Goal: Task Accomplishment & Management: Manage account settings

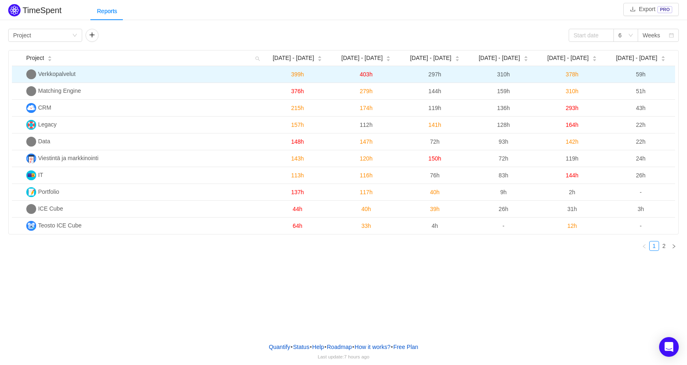
click at [60, 76] on span "Verkkopalvelut" at bounding box center [56, 74] width 37 height 7
click at [28, 76] on img at bounding box center [31, 74] width 10 height 10
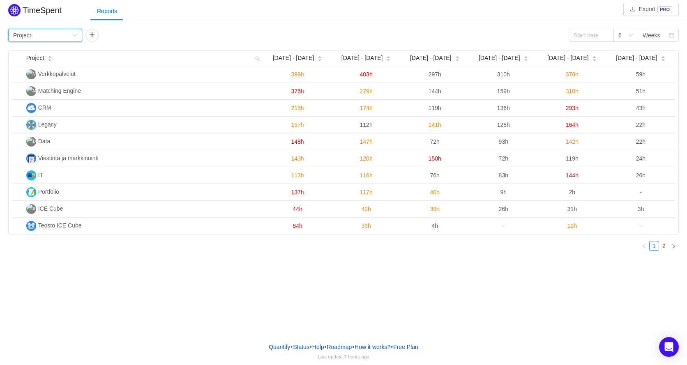
click at [74, 35] on icon "icon: down" at bounding box center [75, 35] width 4 height 3
click at [36, 90] on li "Epic" at bounding box center [45, 91] width 74 height 13
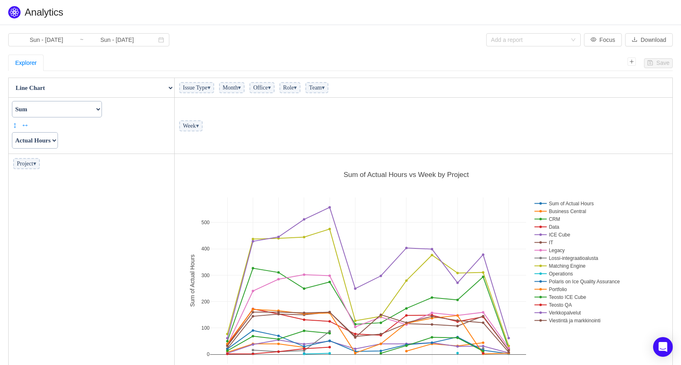
click at [32, 167] on span "Project ▾" at bounding box center [26, 163] width 27 height 11
click at [36, 164] on span "▾" at bounding box center [34, 164] width 3 height 6
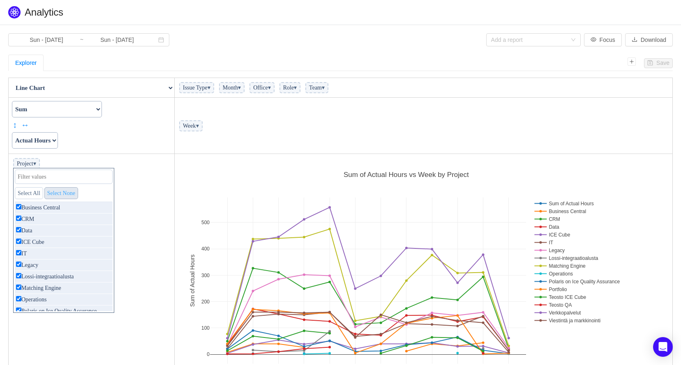
click at [65, 196] on link "Select None" at bounding box center [61, 193] width 34 height 12
checkbox input "false"
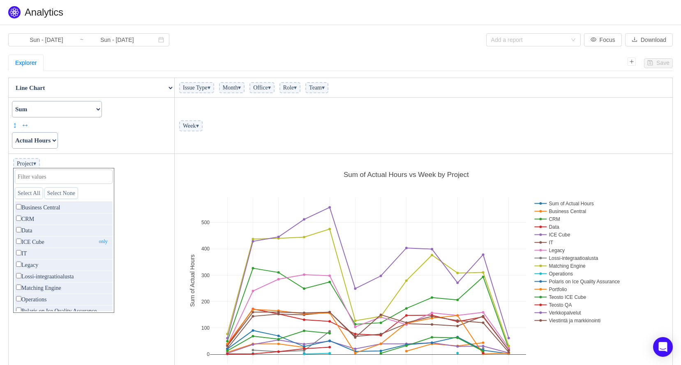
checkbox input "false"
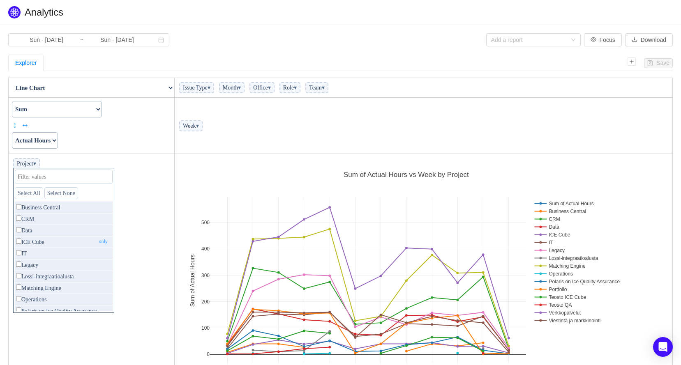
checkbox input "false"
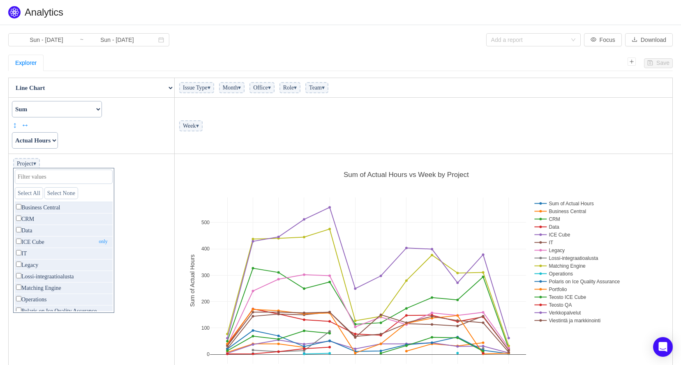
checkbox input "false"
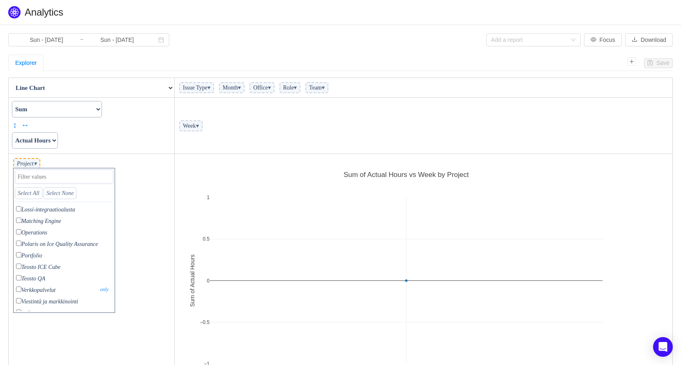
scroll to position [75, 0]
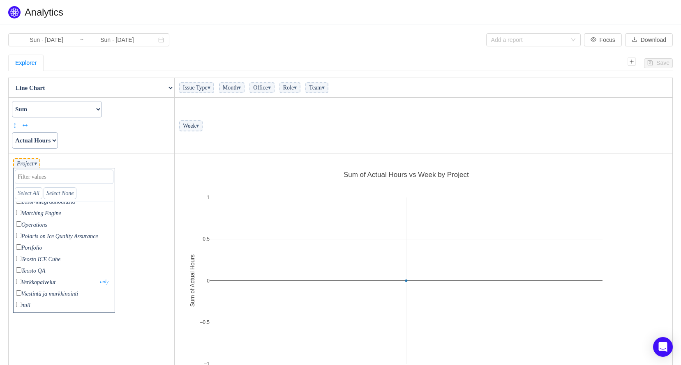
click at [18, 282] on input "checkbox" at bounding box center [18, 281] width 5 height 5
checkbox input "true"
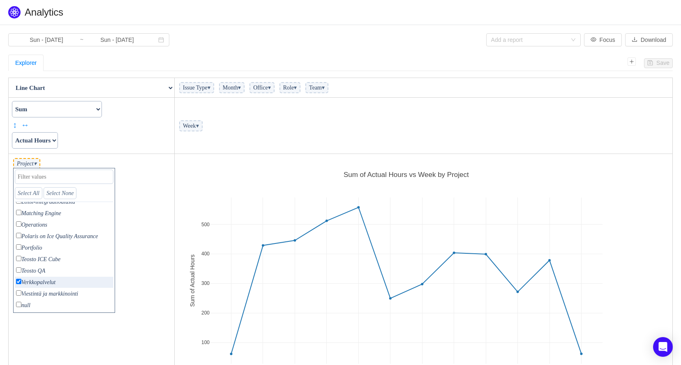
click at [451, 130] on td "Week ▾" at bounding box center [424, 126] width 498 height 56
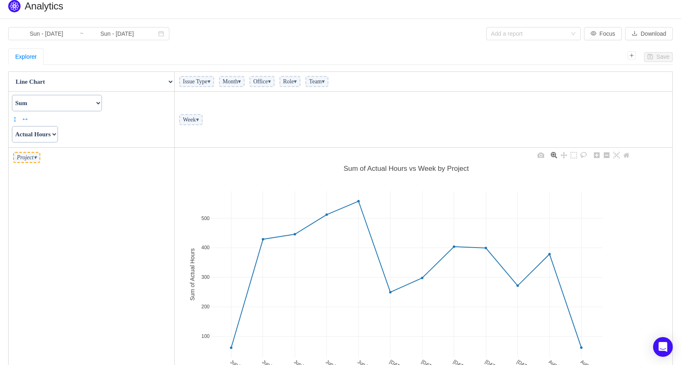
scroll to position [0, 0]
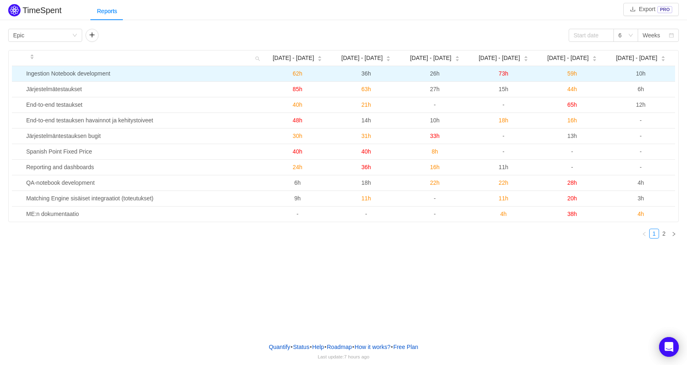
click at [298, 74] on span "62h" at bounding box center [297, 73] width 9 height 7
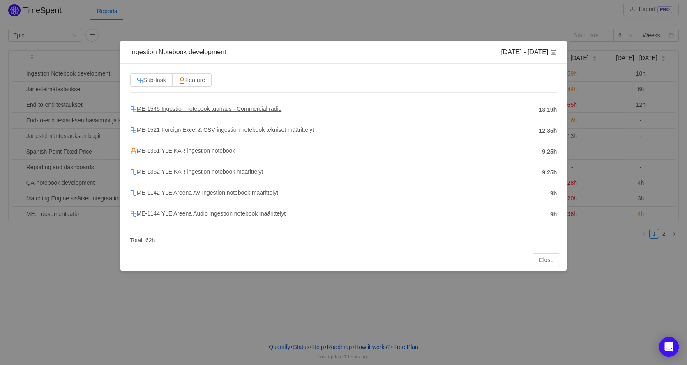
click at [198, 107] on span "ME-1545 Ingestion notebook tuunaus - Commercial radio" at bounding box center [206, 109] width 152 height 7
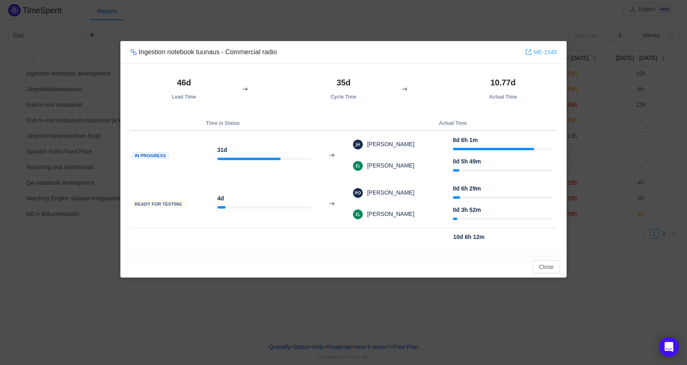
click at [549, 50] on link "ME-1545" at bounding box center [541, 52] width 32 height 9
click at [547, 264] on button "Close" at bounding box center [547, 267] width 28 height 13
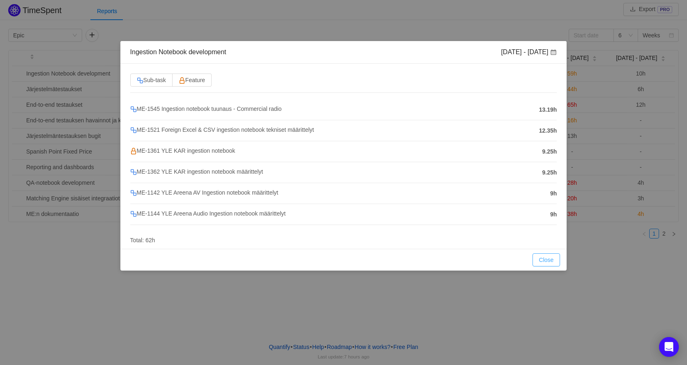
click at [547, 263] on button "Close" at bounding box center [547, 260] width 28 height 13
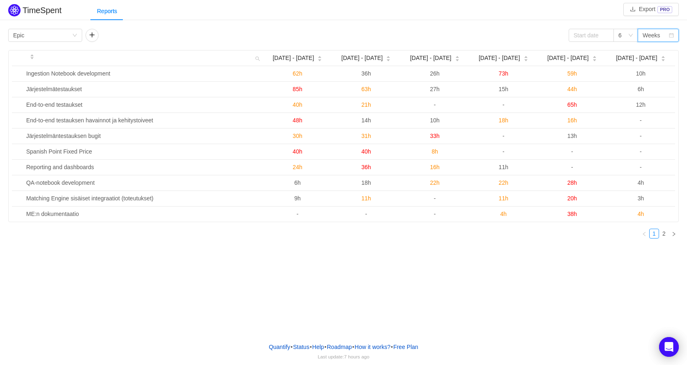
click at [663, 35] on div "Weeks" at bounding box center [656, 35] width 26 height 12
click at [611, 10] on div "Reports" at bounding box center [388, 11] width 597 height 18
click at [73, 35] on icon "icon: down" at bounding box center [74, 35] width 5 height 5
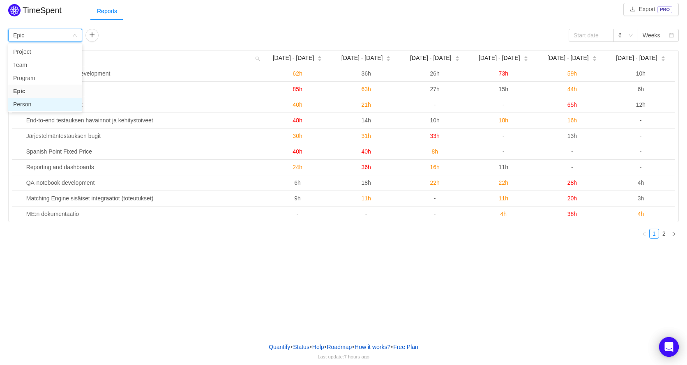
click at [55, 101] on li "Person" at bounding box center [45, 104] width 74 height 13
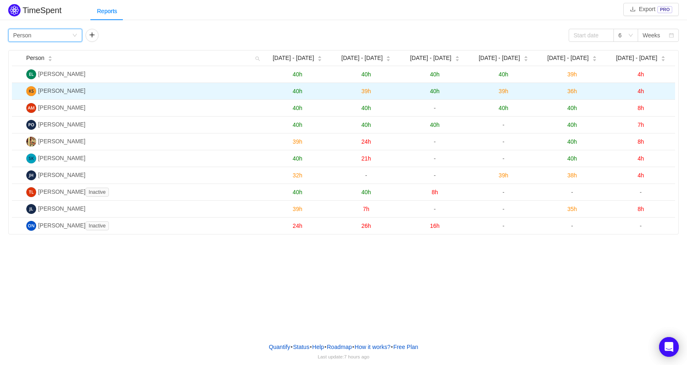
click at [298, 91] on span "40h" at bounding box center [297, 91] width 9 height 7
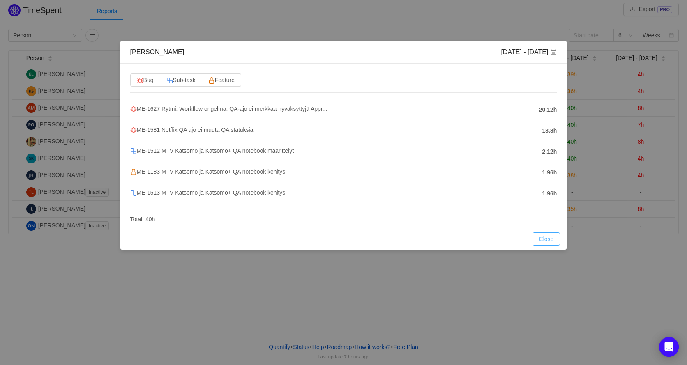
click at [545, 239] on button "Close" at bounding box center [547, 239] width 28 height 13
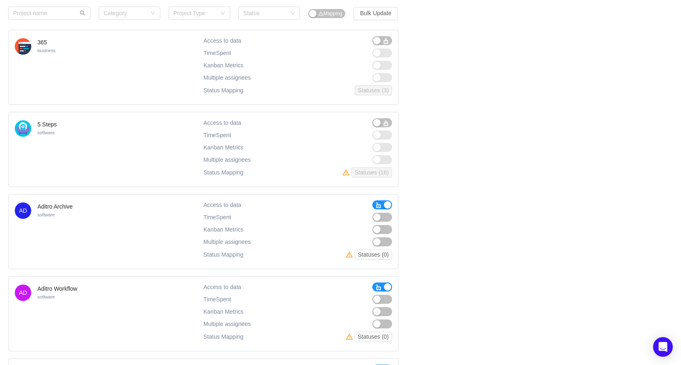
scroll to position [41, 0]
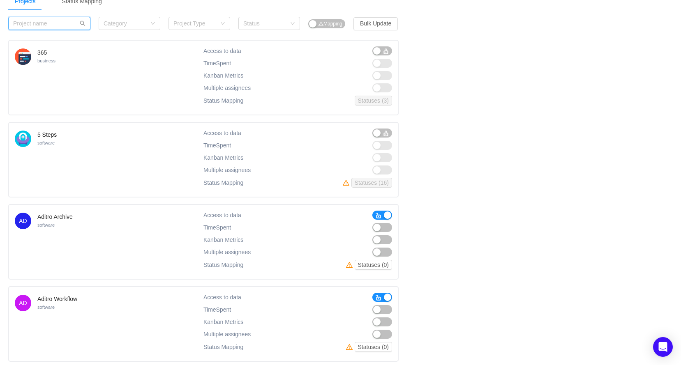
click at [61, 26] on input "text" at bounding box center [49, 23] width 82 height 13
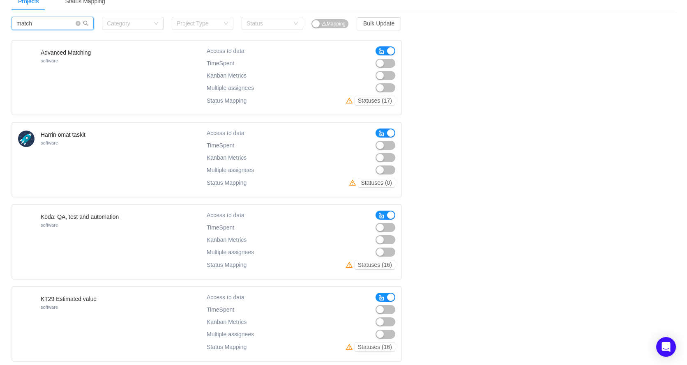
scroll to position [0, 0]
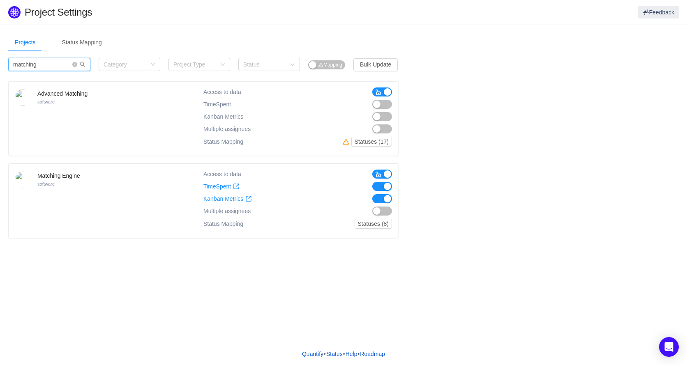
type input "matching"
click at [385, 211] on button "button" at bounding box center [382, 211] width 20 height 9
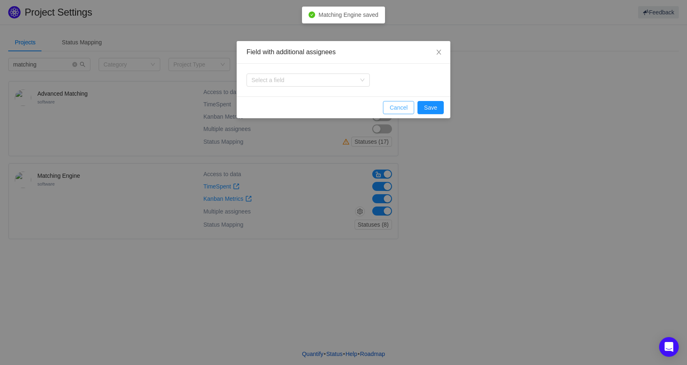
click at [407, 108] on button "Cancel" at bounding box center [398, 107] width 31 height 13
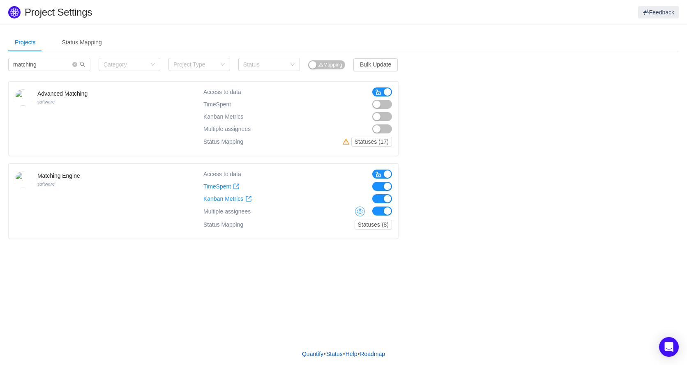
click at [358, 213] on button "button" at bounding box center [360, 212] width 10 height 10
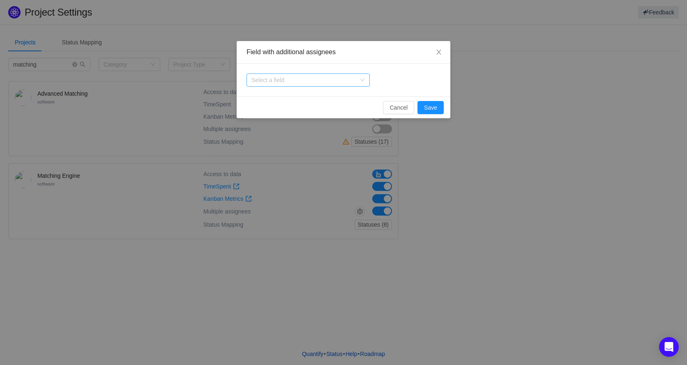
click at [273, 74] on div "Select a field" at bounding box center [305, 80] width 108 height 12
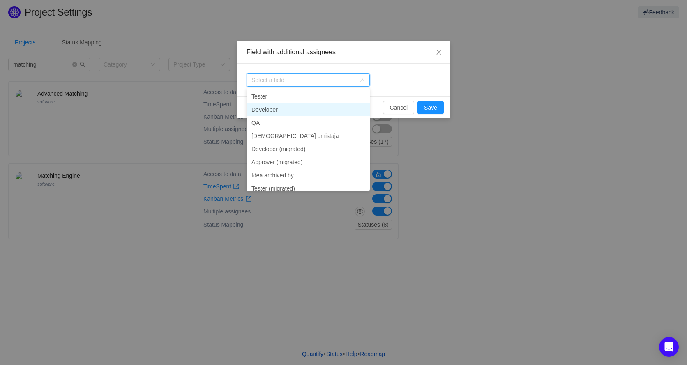
click at [273, 110] on li "Developer" at bounding box center [308, 109] width 123 height 13
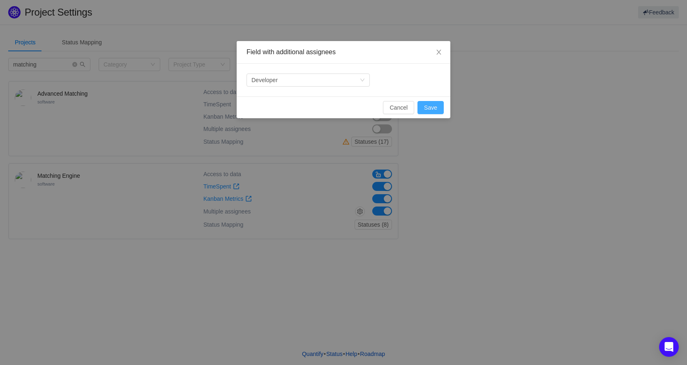
click at [431, 106] on button "Save" at bounding box center [430, 107] width 26 height 13
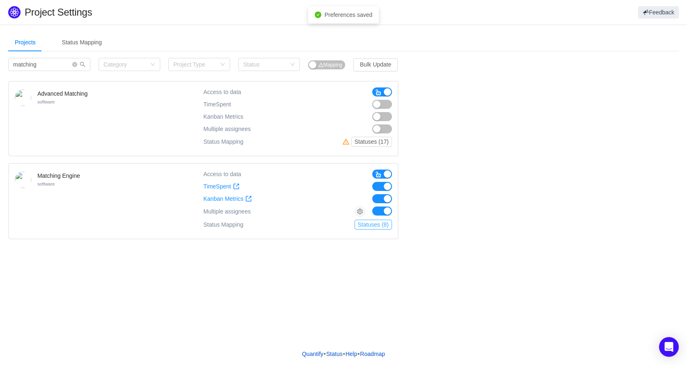
click at [373, 228] on button "Statuses (8)" at bounding box center [373, 225] width 37 height 10
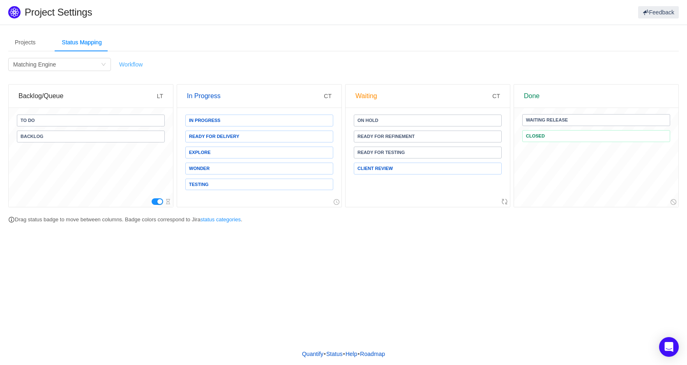
click at [137, 65] on link "Workflow" at bounding box center [130, 64] width 23 height 7
click at [397, 166] on span "Client Review" at bounding box center [428, 169] width 148 height 12
click at [380, 171] on span "Client Review" at bounding box center [428, 169] width 148 height 12
click at [378, 119] on span "On Hold" at bounding box center [367, 120] width 21 height 5
click at [148, 253] on div "Projects Status Mapping matching Category Project Type Status Mapping Bulk Upda…" at bounding box center [343, 184] width 687 height 318
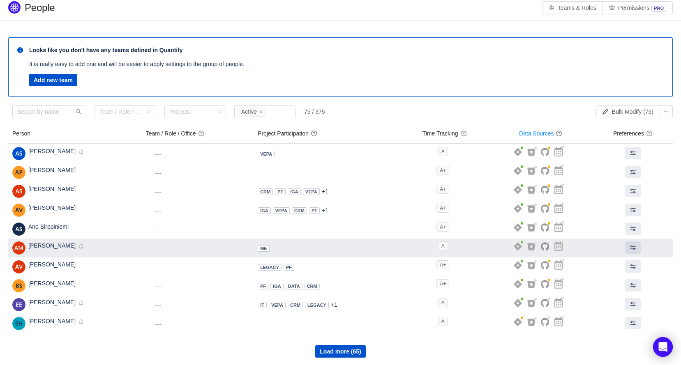
scroll to position [6, 0]
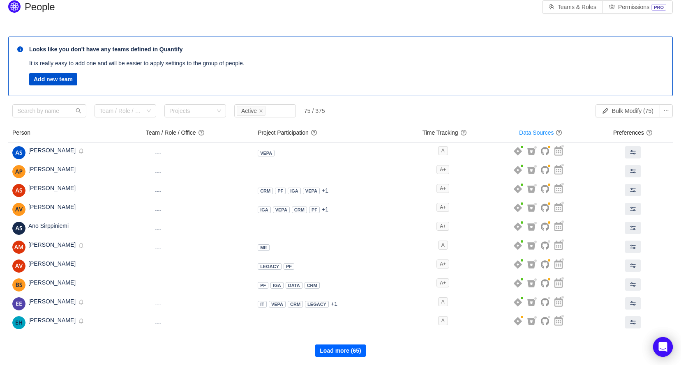
click at [324, 352] on button "Load more (65)" at bounding box center [340, 351] width 50 height 12
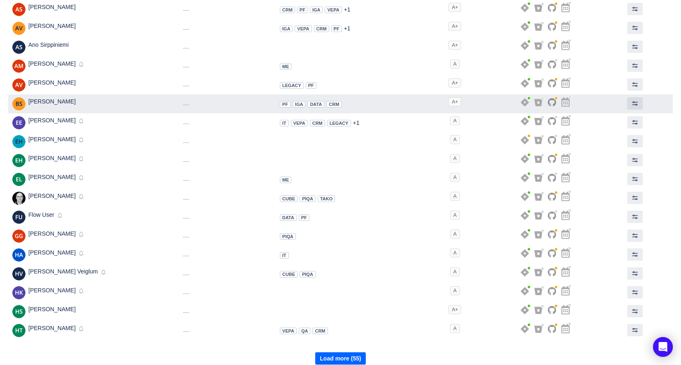
scroll to position [195, 0]
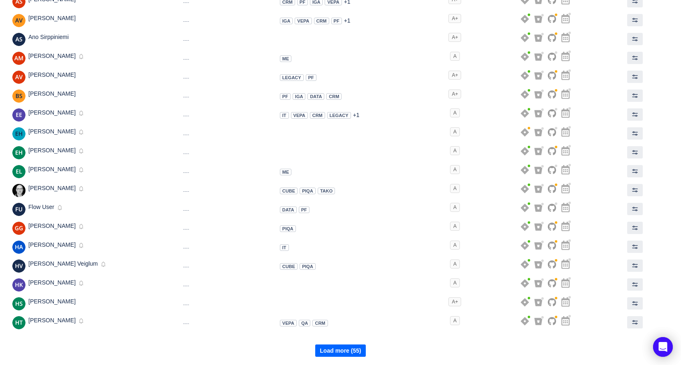
click at [327, 348] on button "Load more (55)" at bounding box center [340, 351] width 50 height 12
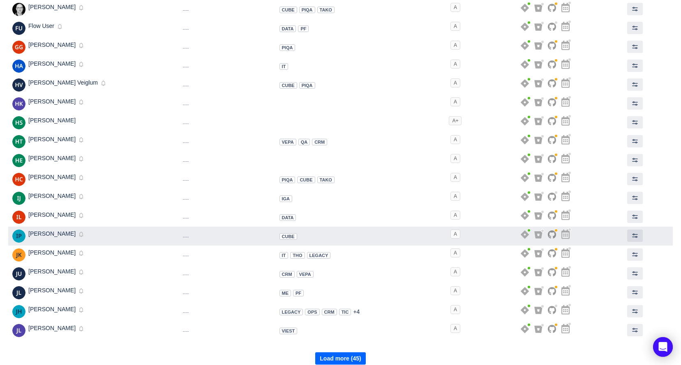
scroll to position [384, 0]
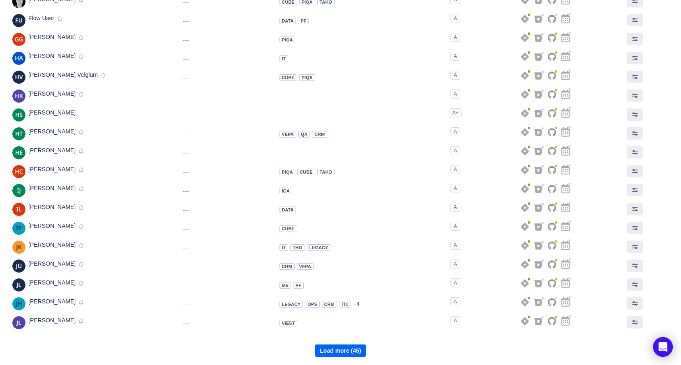
click at [336, 355] on button "Load more (45)" at bounding box center [340, 351] width 50 height 12
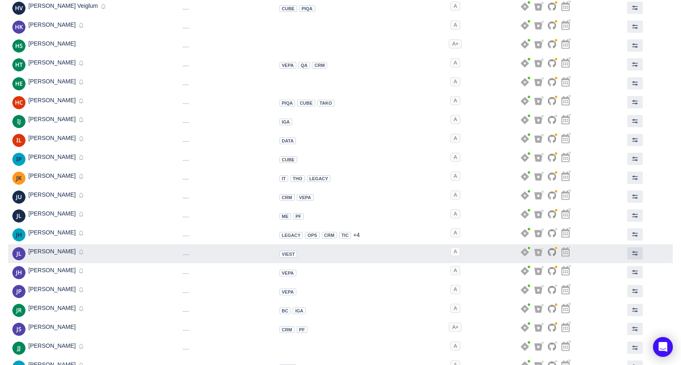
scroll to position [549, 0]
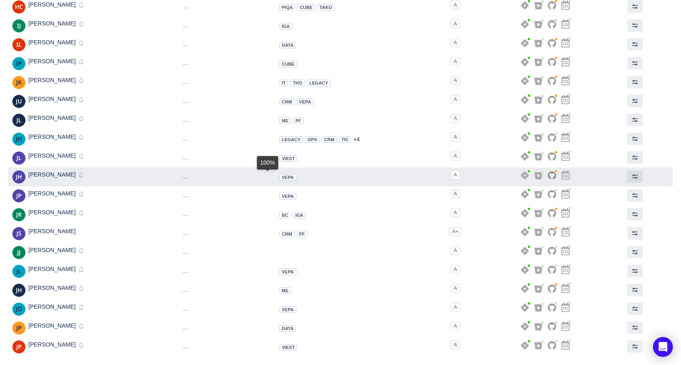
click at [282, 180] on span "VEPA" at bounding box center [288, 177] width 12 height 5
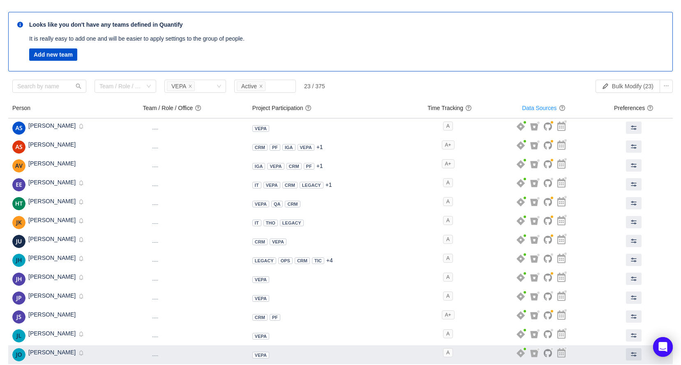
scroll to position [0, 0]
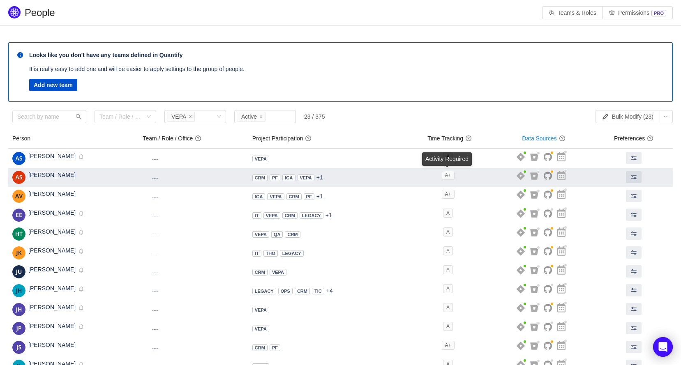
click at [447, 178] on span "A+" at bounding box center [448, 175] width 13 height 9
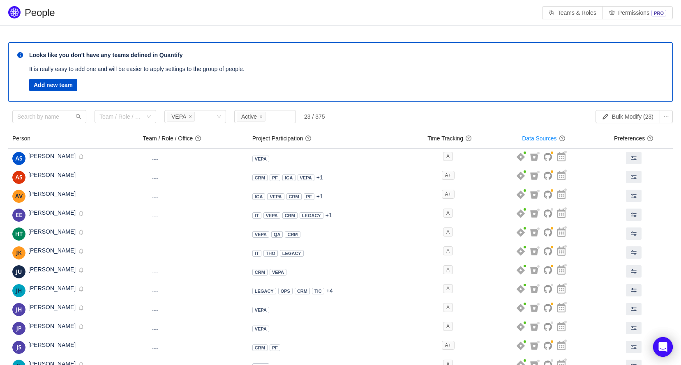
click at [470, 139] on span at bounding box center [468, 138] width 7 height 7
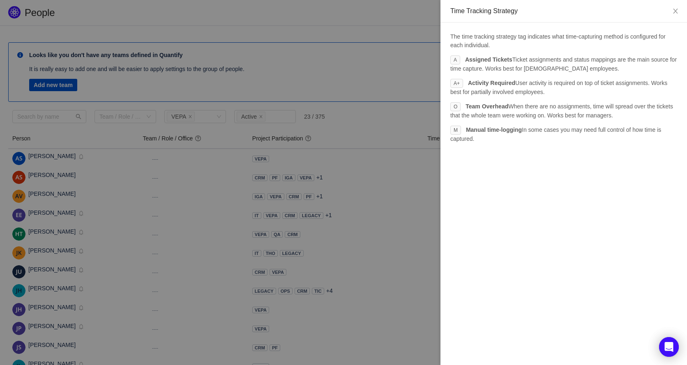
click at [361, 61] on div at bounding box center [343, 182] width 687 height 365
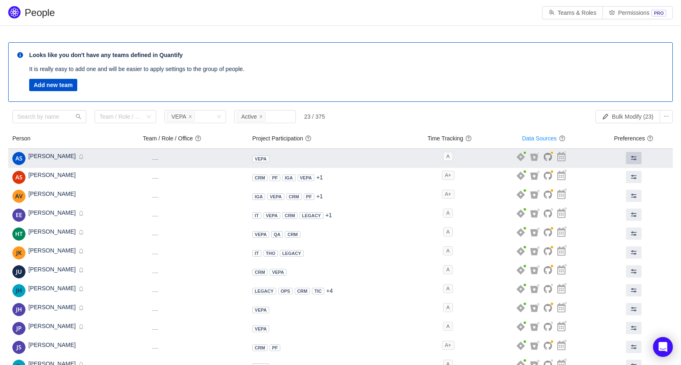
click at [639, 158] on button at bounding box center [634, 158] width 16 height 12
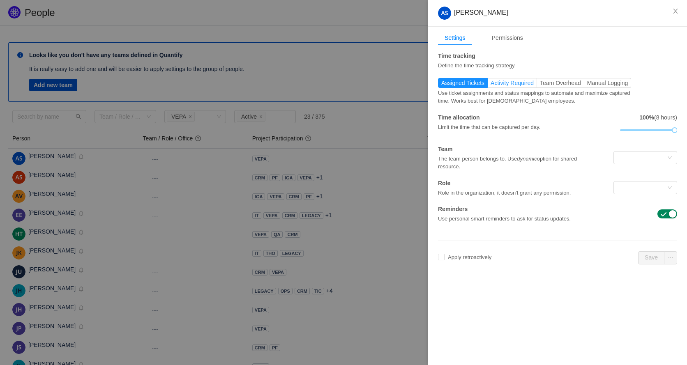
click at [517, 84] on span "Activity Required" at bounding box center [512, 83] width 43 height 7
click at [491, 85] on input "Activity Required" at bounding box center [491, 85] width 0 height 0
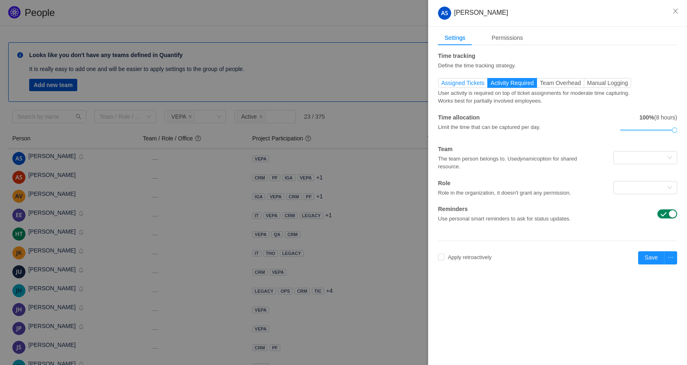
click at [465, 83] on span "Assigned Tickets" at bounding box center [462, 83] width 43 height 7
click at [441, 85] on input "Assigned Tickets" at bounding box center [441, 85] width 0 height 0
click at [566, 82] on span "Team Overhead" at bounding box center [560, 83] width 41 height 7
click at [540, 85] on input "Team Overhead" at bounding box center [540, 85] width 0 height 0
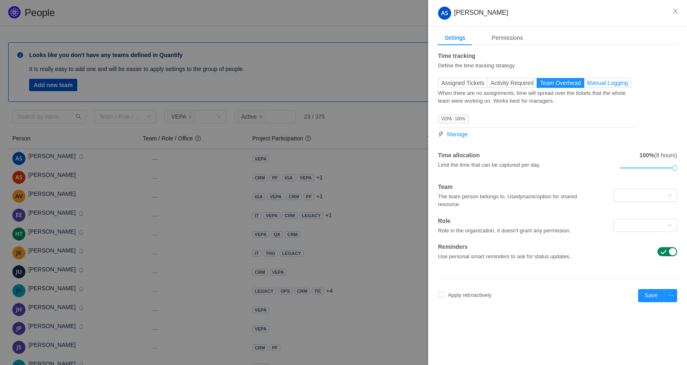
click at [604, 85] on span "Manual Logging" at bounding box center [607, 83] width 41 height 7
click at [587, 85] on input "Manual Logging" at bounding box center [587, 85] width 0 height 0
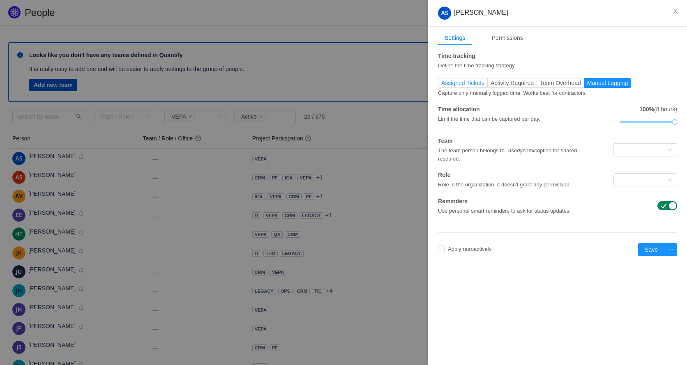
click at [458, 81] on span "Assigned Tickets" at bounding box center [462, 83] width 43 height 7
click at [441, 85] on input "Assigned Tickets" at bounding box center [441, 85] width 0 height 0
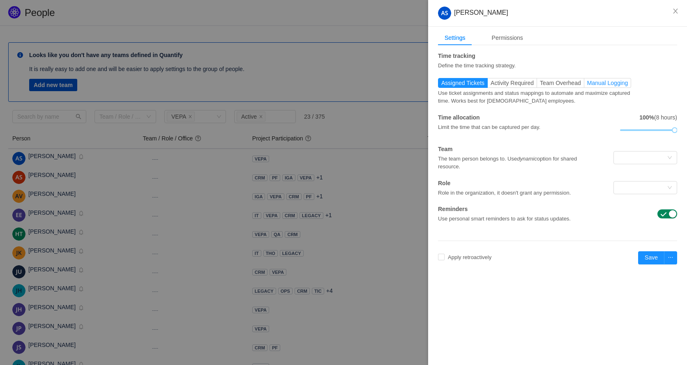
click at [593, 81] on span "Manual Logging" at bounding box center [607, 83] width 41 height 7
click at [587, 85] on input "Manual Logging" at bounding box center [587, 85] width 0 height 0
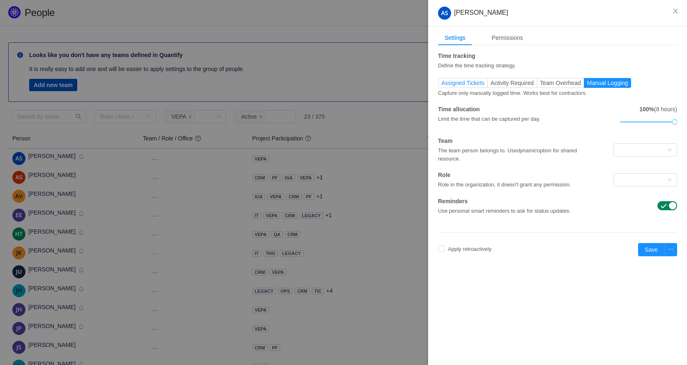
click at [461, 81] on span "Assigned Tickets" at bounding box center [462, 83] width 43 height 7
click at [441, 85] on input "Assigned Tickets" at bounding box center [441, 85] width 0 height 0
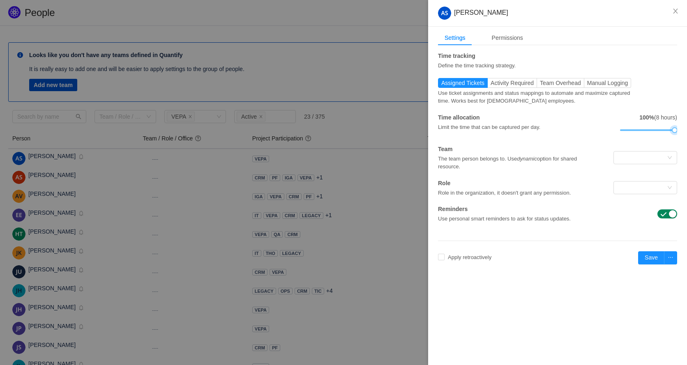
click at [677, 129] on div at bounding box center [675, 130] width 6 height 6
click at [637, 157] on div at bounding box center [642, 158] width 48 height 12
click at [569, 133] on div "Time allocation Limit the time that can be captured per day. 100% (8 hours)" at bounding box center [557, 124] width 239 height 23
click at [523, 306] on div "Aapo Salo Settings Permissions Time tracking Define the time tracking strategy.…" at bounding box center [557, 182] width 259 height 365
click at [678, 10] on icon "icon: close" at bounding box center [675, 11] width 7 height 7
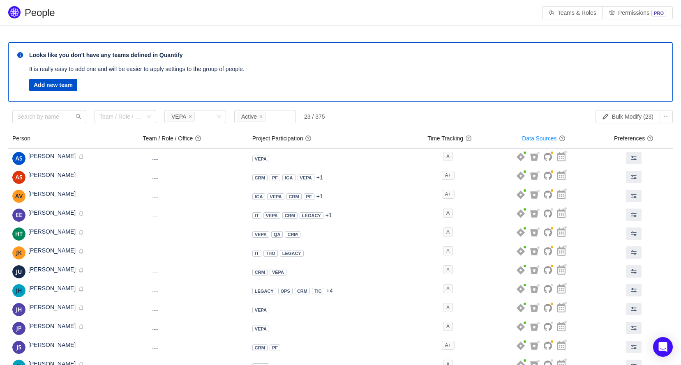
click at [681, 25] on div at bounding box center [681, 182] width 0 height 365
click at [186, 117] on li "VEPA" at bounding box center [181, 117] width 28 height 10
click at [199, 163] on li "LEGACY" at bounding box center [195, 159] width 62 height 13
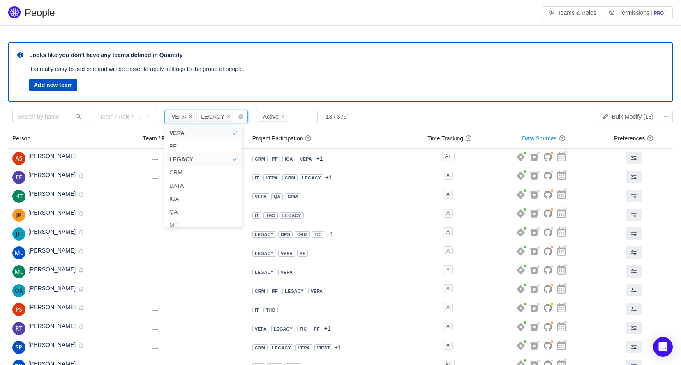
click at [189, 116] on icon "icon: close" at bounding box center [190, 116] width 3 height 3
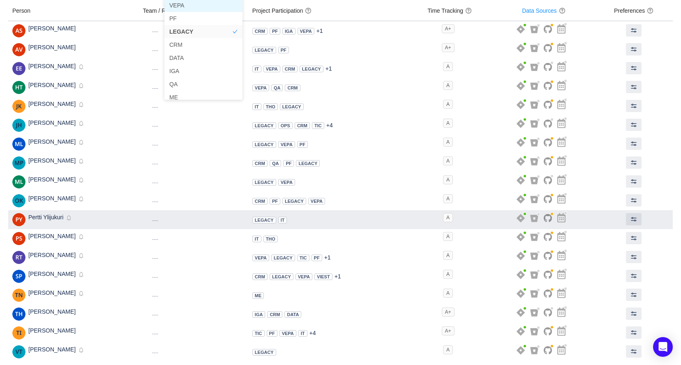
scroll to position [133, 0]
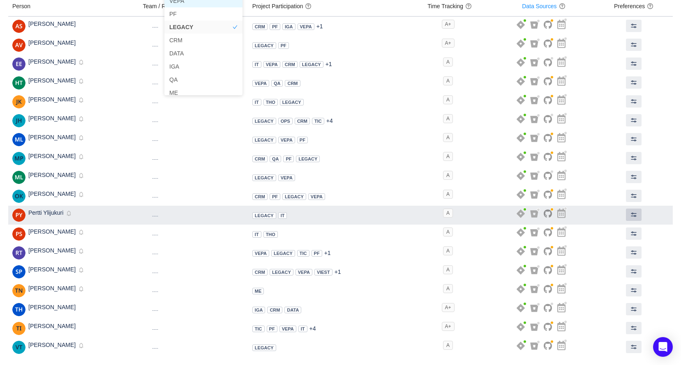
click at [632, 215] on span at bounding box center [633, 215] width 7 height 7
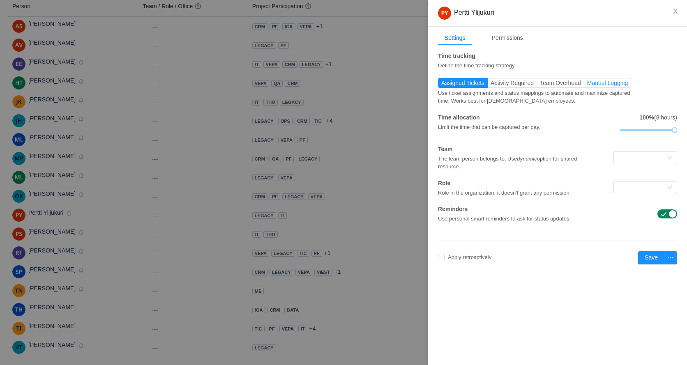
click at [592, 85] on span "Manual Logging" at bounding box center [607, 83] width 41 height 7
click at [587, 85] on input "Manual Logging" at bounding box center [587, 85] width 0 height 0
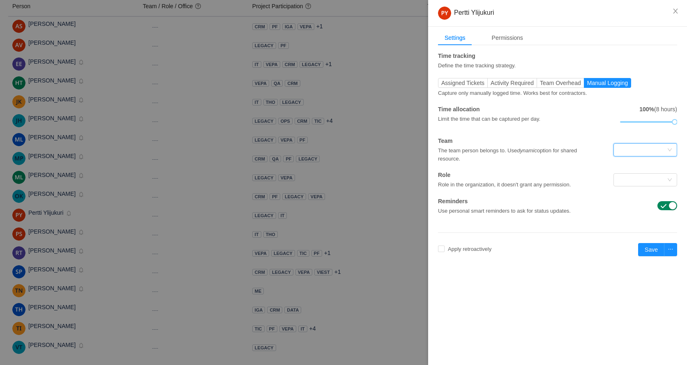
click at [665, 152] on div at bounding box center [642, 150] width 48 height 12
click at [653, 181] on div "No Data" at bounding box center [645, 178] width 54 height 27
click at [550, 293] on div "Pertti Ylijukuri Settings Permissions Time tracking Define the time tracking st…" at bounding box center [557, 182] width 259 height 365
click at [463, 222] on div "Time tracking Define the time tracking strategy. Assigned Tickets Activity Requ…" at bounding box center [557, 137] width 239 height 171
click at [653, 248] on button "Save" at bounding box center [651, 249] width 26 height 13
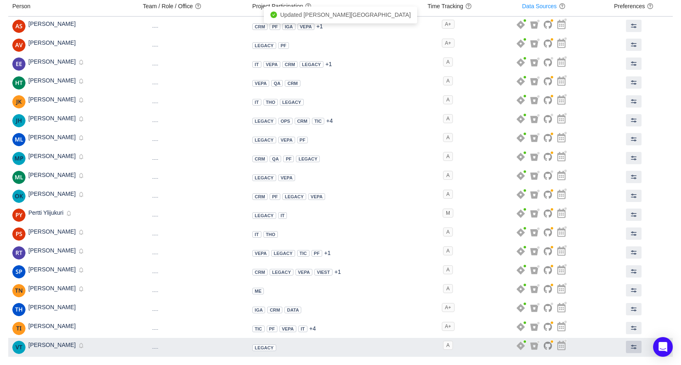
click at [632, 346] on span at bounding box center [633, 347] width 7 height 7
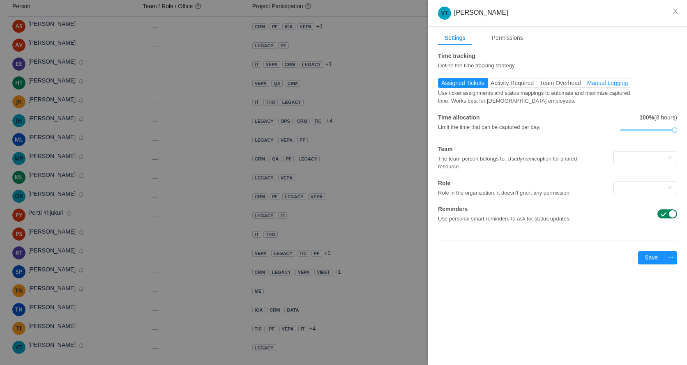
click at [594, 80] on span "Manual Logging" at bounding box center [607, 83] width 41 height 7
click at [587, 85] on input "Manual Logging" at bounding box center [587, 85] width 0 height 0
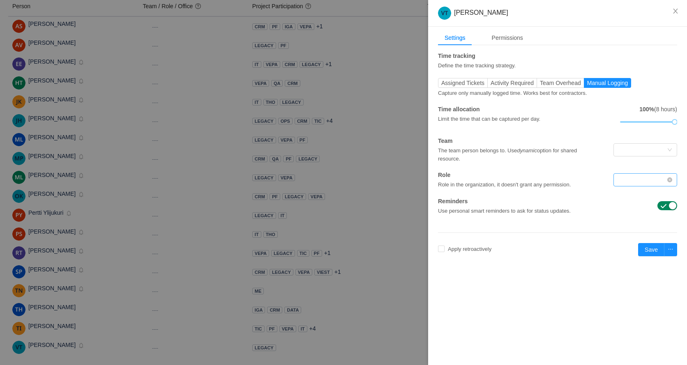
click at [650, 180] on div at bounding box center [642, 180] width 48 height 12
click at [651, 250] on button "Save" at bounding box center [651, 249] width 26 height 13
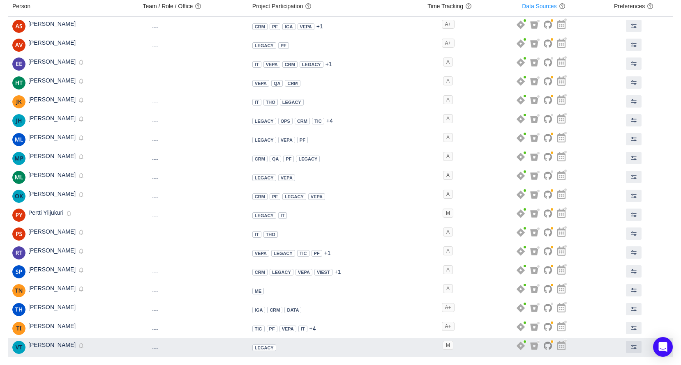
click at [43, 343] on span "Vesa Tanskanen" at bounding box center [51, 345] width 47 height 7
click at [20, 347] on img at bounding box center [18, 347] width 13 height 13
click at [631, 348] on span at bounding box center [633, 347] width 7 height 7
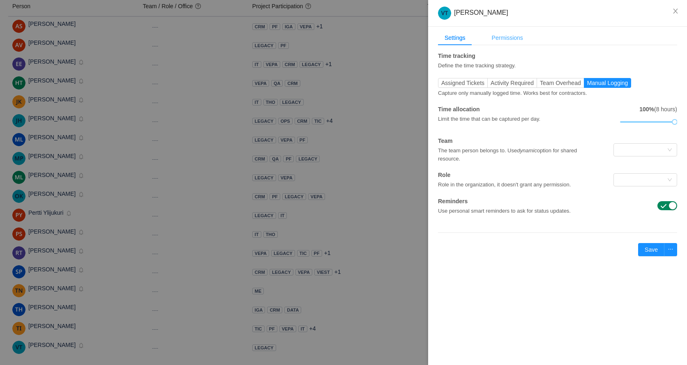
click at [507, 38] on div "Permissions" at bounding box center [507, 37] width 44 height 15
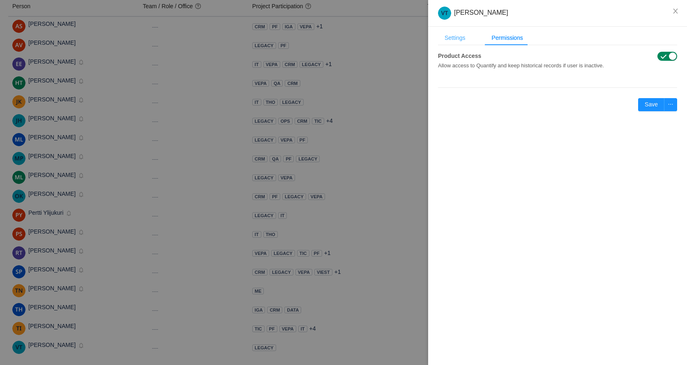
click at [450, 37] on div "Settings" at bounding box center [455, 37] width 34 height 15
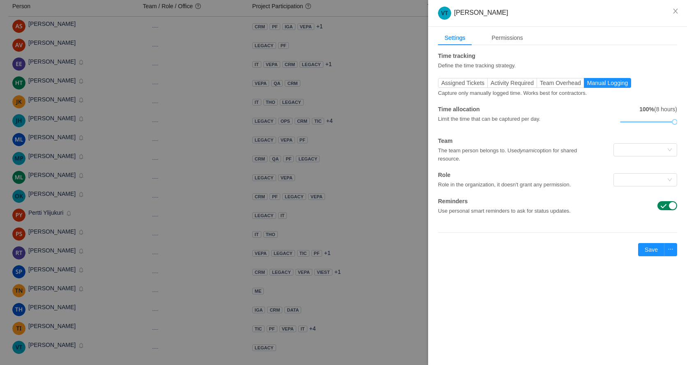
click at [551, 23] on div "Vesa Tanskanen" at bounding box center [557, 13] width 259 height 27
click at [678, 12] on icon "icon: close" at bounding box center [675, 11] width 7 height 7
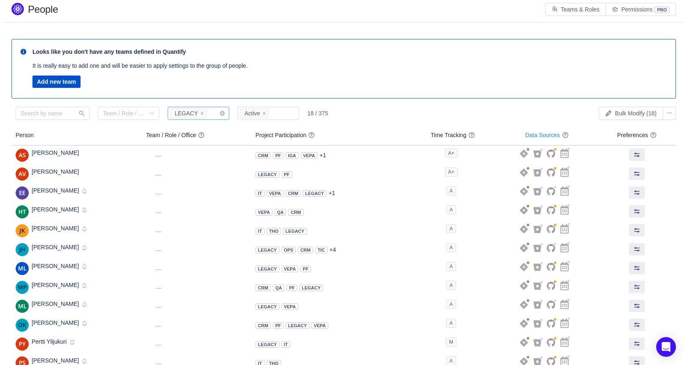
scroll to position [0, 0]
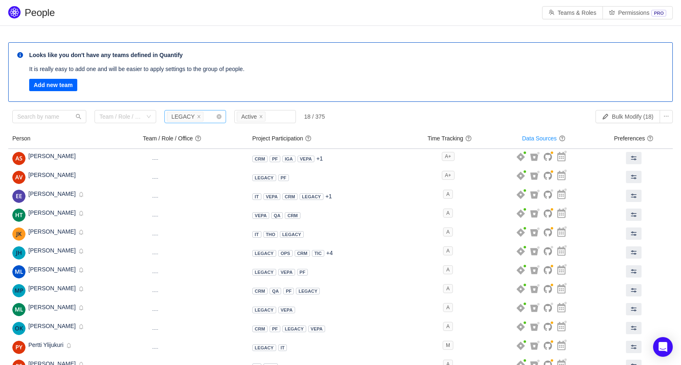
click at [51, 87] on button "Add new team" at bounding box center [53, 85] width 48 height 12
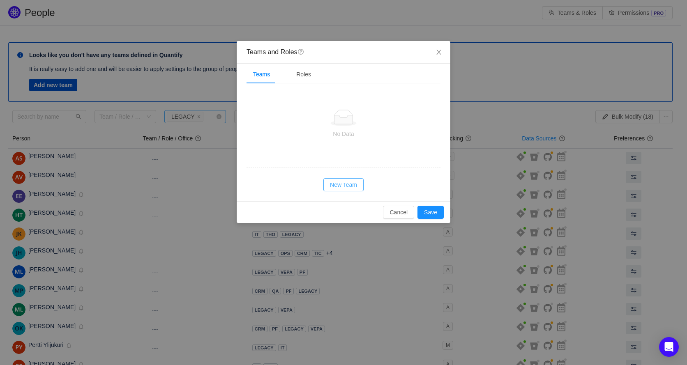
click at [346, 185] on button "New Team" at bounding box center [343, 184] width 40 height 13
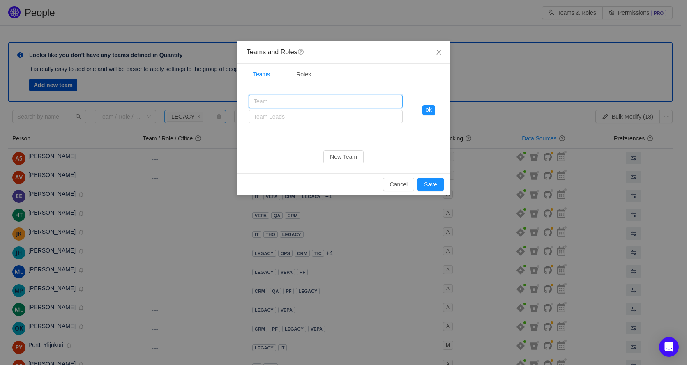
click at [278, 103] on input "text" at bounding box center [326, 101] width 154 height 13
click at [308, 120] on div "Team Leads" at bounding box center [324, 117] width 141 height 8
type input "Legacy"
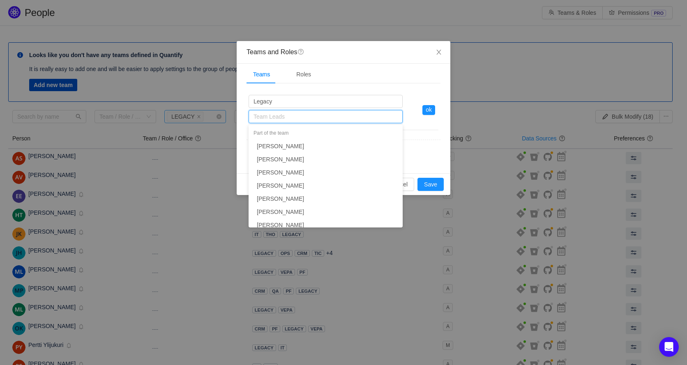
click at [307, 116] on div "Team Leads" at bounding box center [324, 117] width 141 height 8
type input "M"
type input "Vesa"
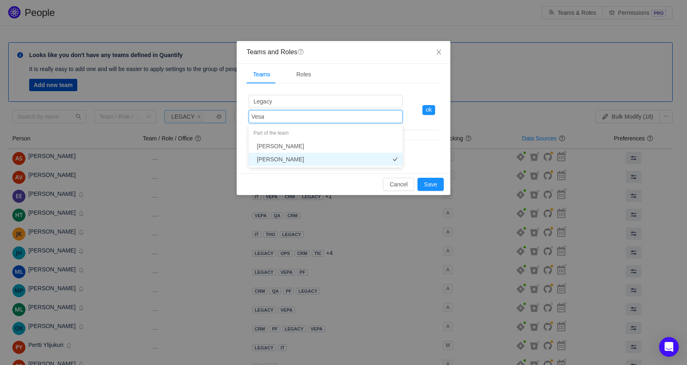
click at [279, 157] on li "Vesa Tanskanen" at bounding box center [326, 159] width 154 height 13
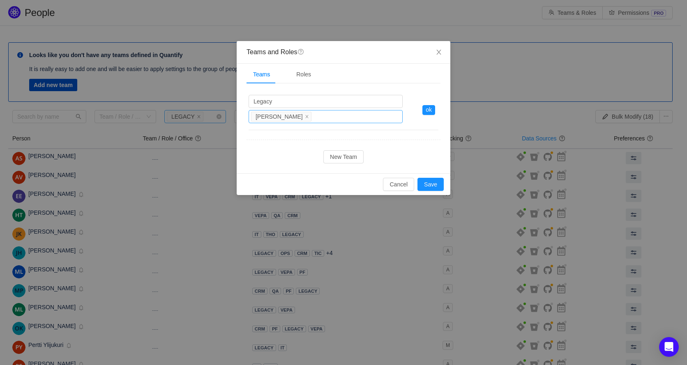
click at [312, 118] on div "Team Leads Vesa Tanskanen" at bounding box center [324, 117] width 147 height 12
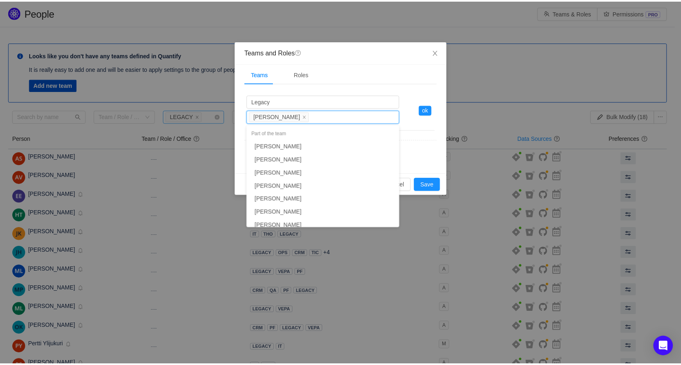
scroll to position [4593, 0]
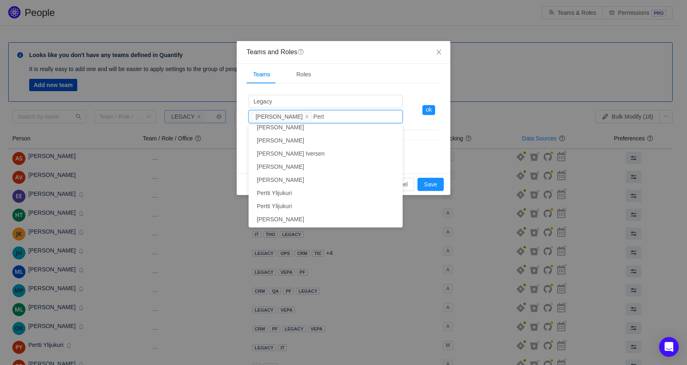
type input "Pertt"
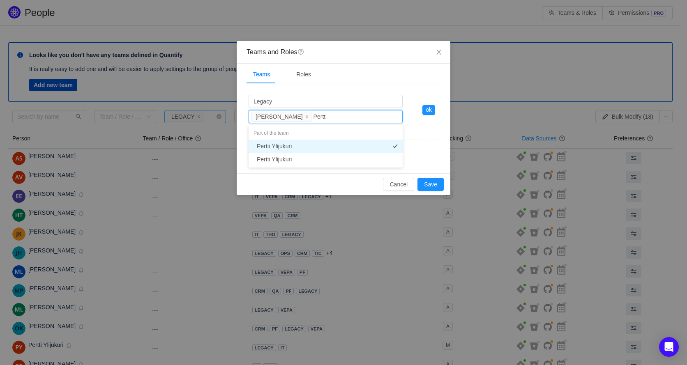
click at [289, 143] on li "Pertti Ylijukuri" at bounding box center [326, 146] width 154 height 13
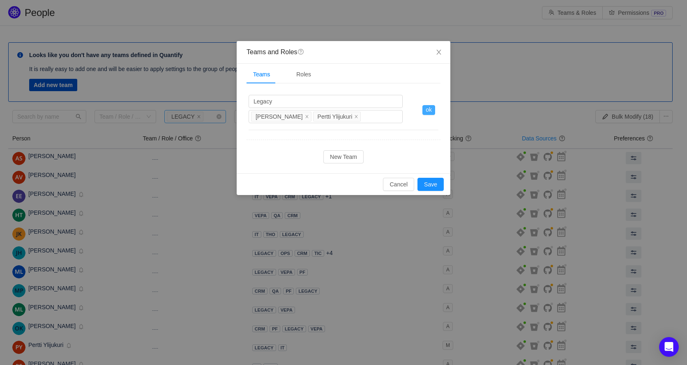
click at [428, 113] on button "ok" at bounding box center [428, 110] width 13 height 10
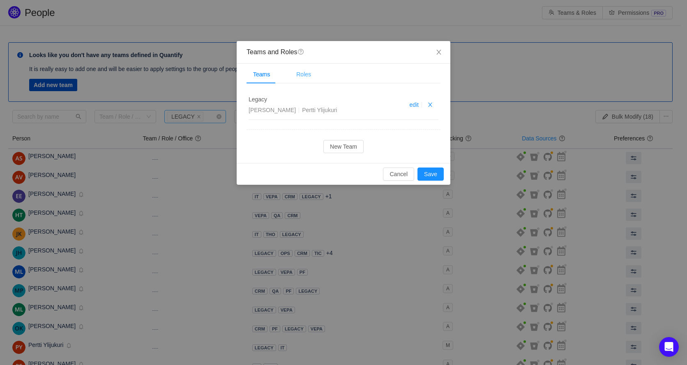
click at [307, 75] on div "Roles" at bounding box center [304, 74] width 28 height 18
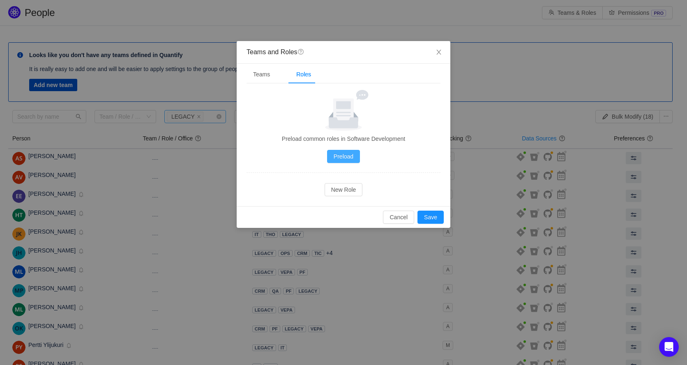
click at [334, 159] on button "Preload" at bounding box center [343, 156] width 33 height 13
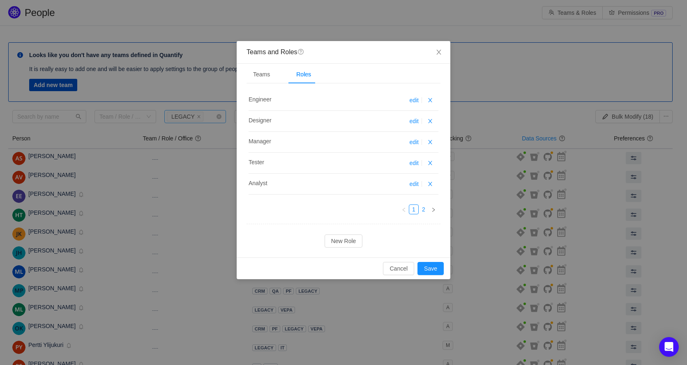
click at [423, 207] on link "2" at bounding box center [423, 209] width 9 height 9
click at [413, 210] on link "1" at bounding box center [413, 209] width 9 height 9
click at [430, 122] on button "button" at bounding box center [430, 121] width 10 height 10
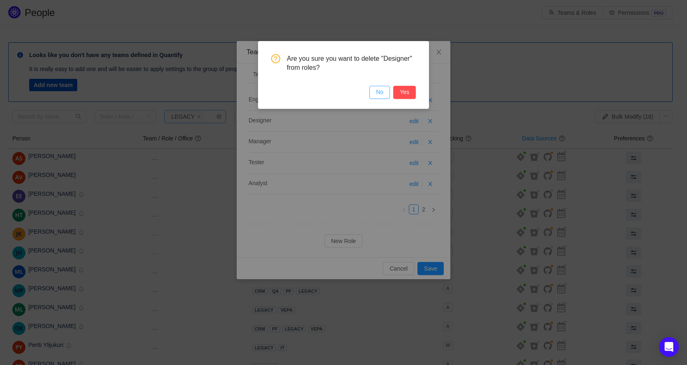
click at [383, 92] on button "No" at bounding box center [379, 92] width 21 height 13
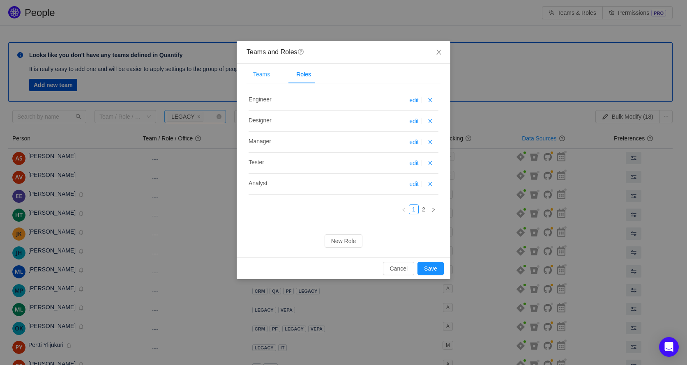
click at [265, 77] on div "Teams" at bounding box center [262, 74] width 30 height 18
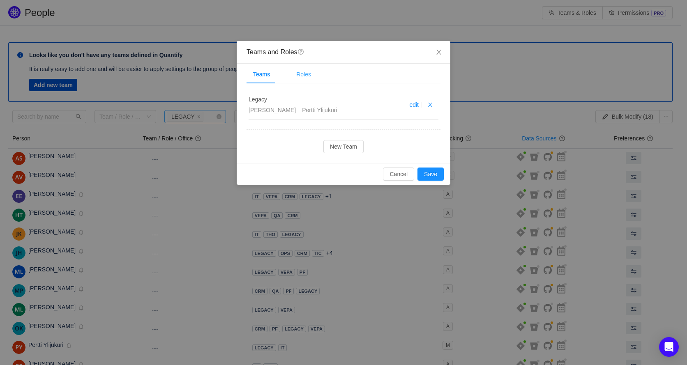
click at [306, 75] on div "Roles" at bounding box center [304, 74] width 28 height 18
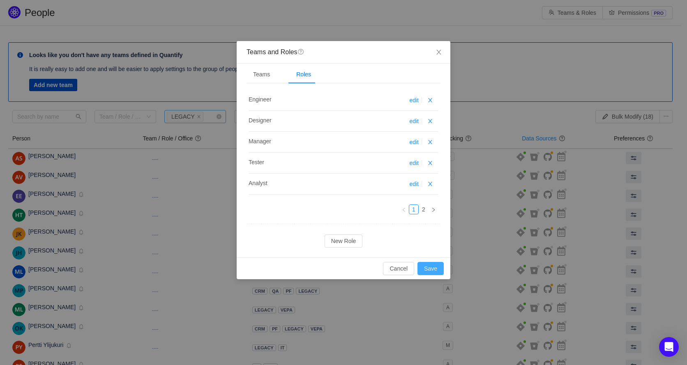
click at [434, 268] on button "Save" at bounding box center [430, 268] width 26 height 13
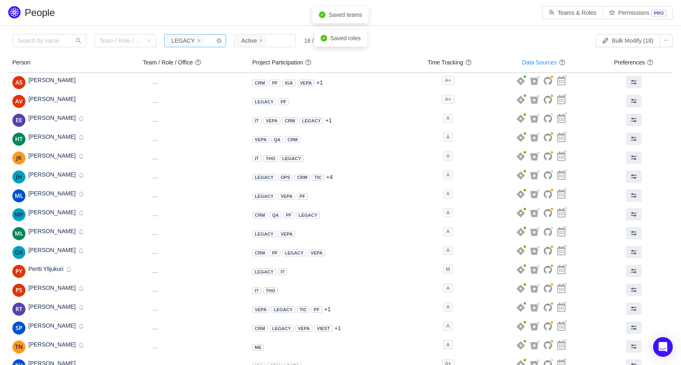
drag, startPoint x: 430, startPoint y: 30, endPoint x: 432, endPoint y: 26, distance: 4.2
click at [431, 27] on section "Please review the list of users with privileged access Review Looks like you do…" at bounding box center [340, 224] width 681 height 396
click at [260, 42] on icon "icon: close" at bounding box center [261, 40] width 3 height 3
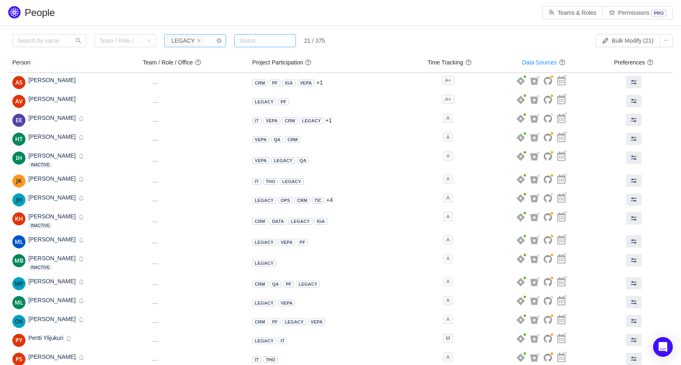
click at [197, 40] on icon "icon: close" at bounding box center [198, 40] width 3 height 3
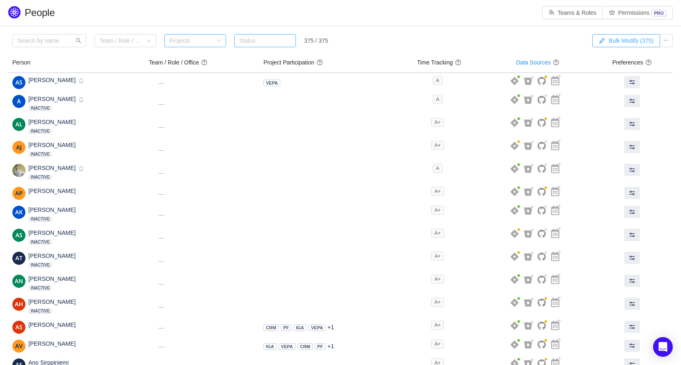
click at [622, 43] on button "Bulk Modify (375)" at bounding box center [626, 40] width 68 height 13
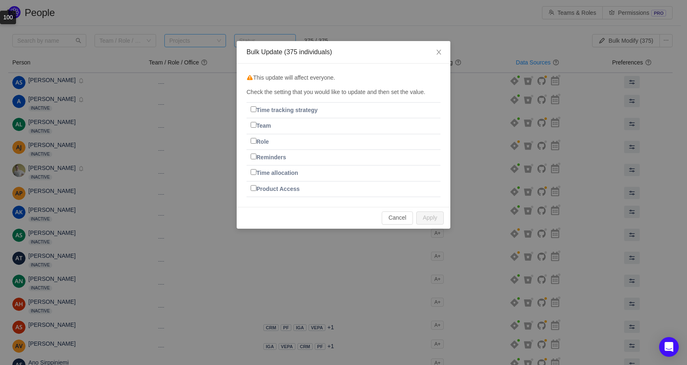
click at [253, 123] on input "Team" at bounding box center [254, 125] width 6 height 6
checkbox input "true"
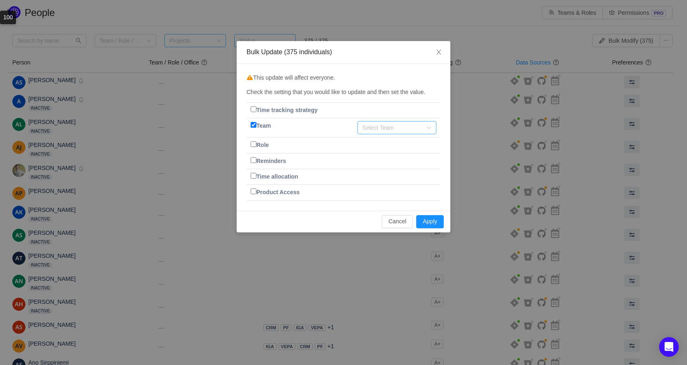
click at [394, 129] on div "Select Team" at bounding box center [392, 128] width 60 height 8
click at [392, 148] on li "Legacy" at bounding box center [396, 144] width 79 height 13
click at [434, 221] on button "Apply" at bounding box center [430, 221] width 28 height 13
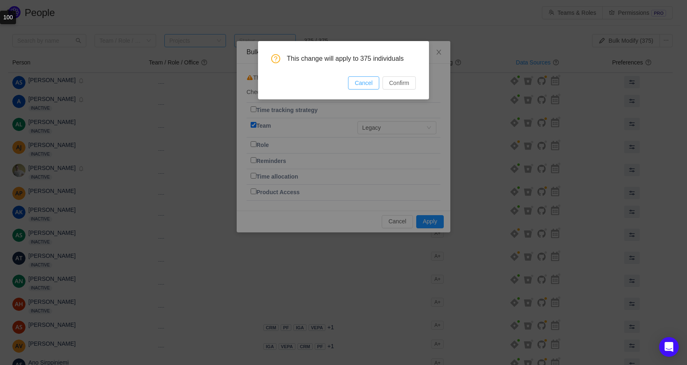
click at [362, 83] on button "Cancel" at bounding box center [363, 82] width 31 height 13
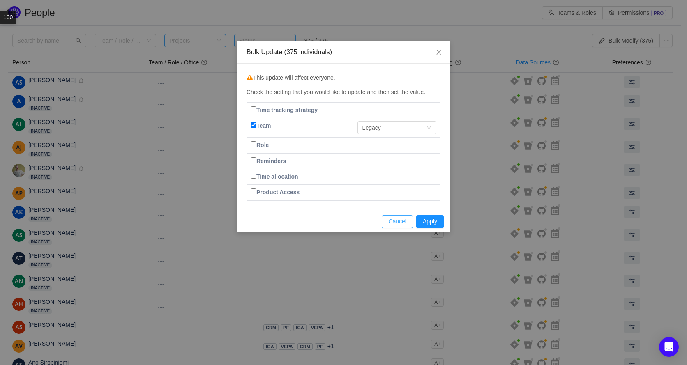
click at [403, 221] on button "Cancel" at bounding box center [397, 221] width 31 height 13
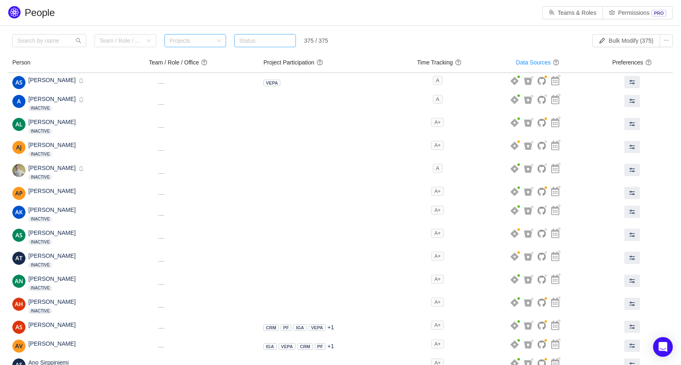
click at [575, 11] on button "Teams & Roles" at bounding box center [572, 12] width 61 height 13
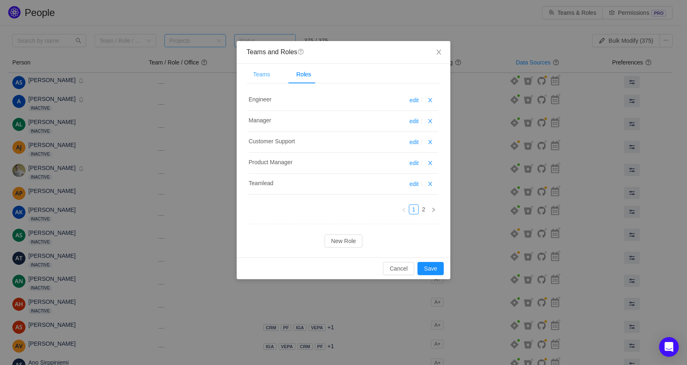
click at [258, 76] on div "Teams" at bounding box center [262, 74] width 30 height 18
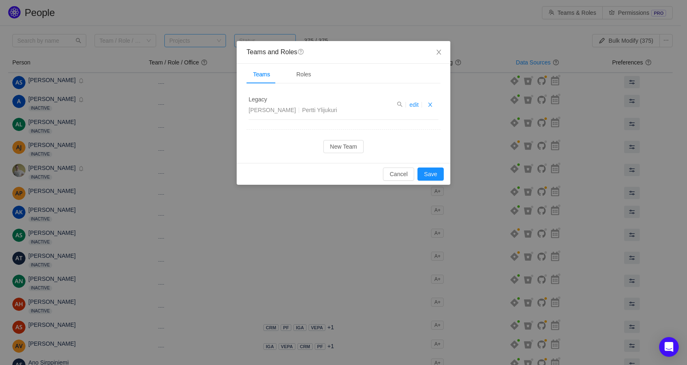
click at [257, 101] on span "Legacy" at bounding box center [258, 99] width 18 height 7
drag, startPoint x: 270, startPoint y: 117, endPoint x: 297, endPoint y: 117, distance: 26.7
click at [285, 117] on li "Legacy Vesa Tanskanen Pertti Ylijukuri edit" at bounding box center [344, 105] width 190 height 30
drag, startPoint x: 359, startPoint y: 109, endPoint x: 383, endPoint y: 109, distance: 23.8
click at [360, 109] on div "Vesa Tanskanen Pertti Ylijukuri" at bounding box center [313, 110] width 129 height 9
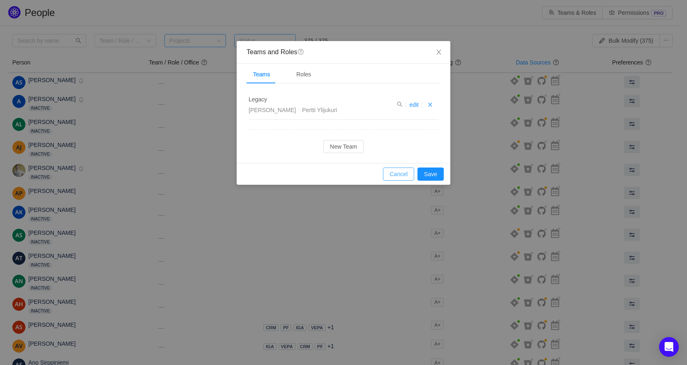
click at [406, 176] on button "Cancel" at bounding box center [398, 174] width 31 height 13
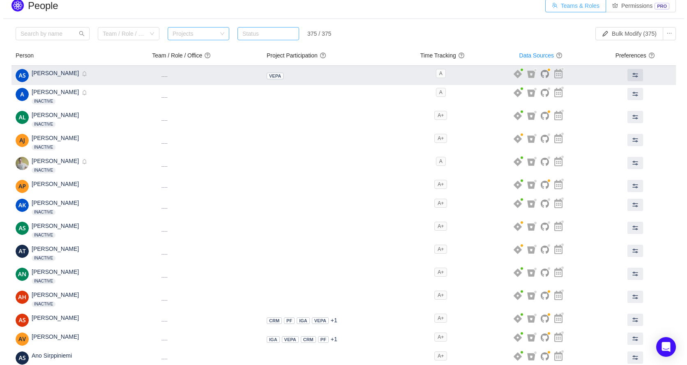
scroll to position [0, 0]
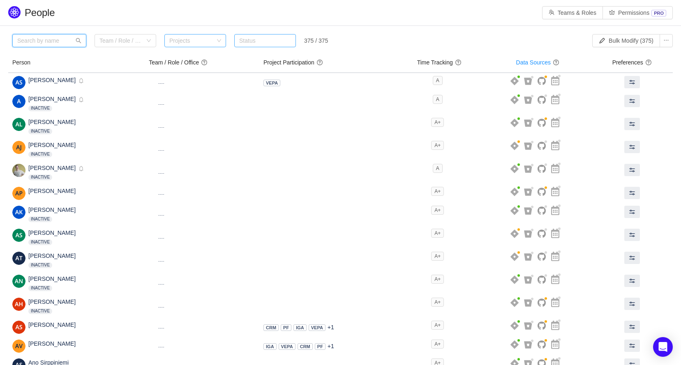
click at [39, 37] on input "text" at bounding box center [49, 40] width 74 height 13
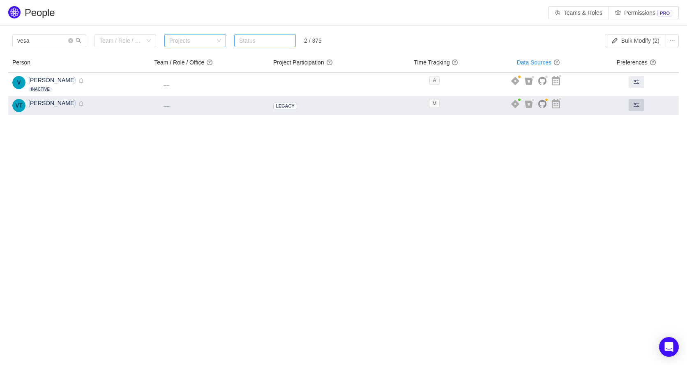
click at [634, 105] on span at bounding box center [636, 105] width 7 height 7
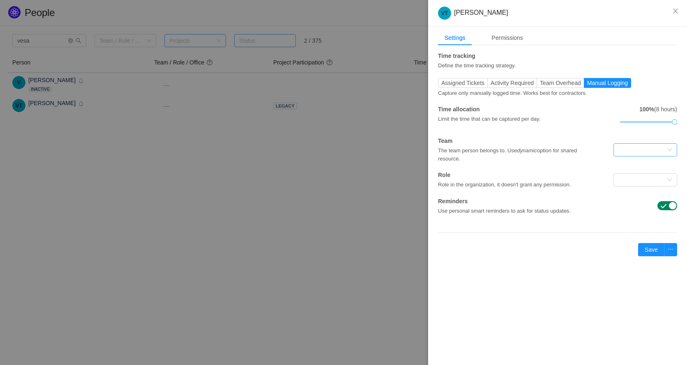
click at [664, 146] on div at bounding box center [642, 150] width 48 height 12
click at [642, 164] on li "Legacy" at bounding box center [645, 165] width 64 height 13
click at [657, 184] on div at bounding box center [642, 180] width 48 height 12
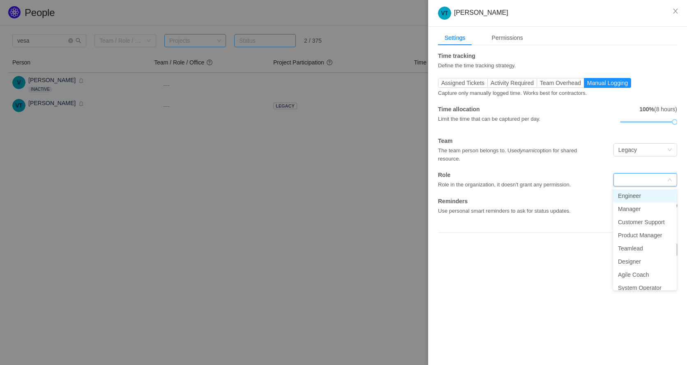
click at [637, 197] on li "Engineer" at bounding box center [645, 195] width 64 height 13
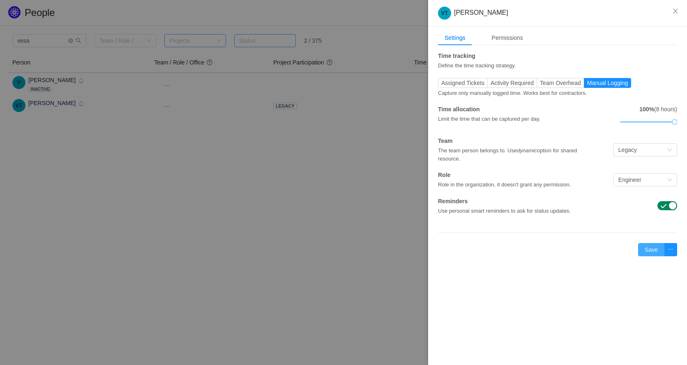
click at [647, 250] on button "Save" at bounding box center [651, 249] width 26 height 13
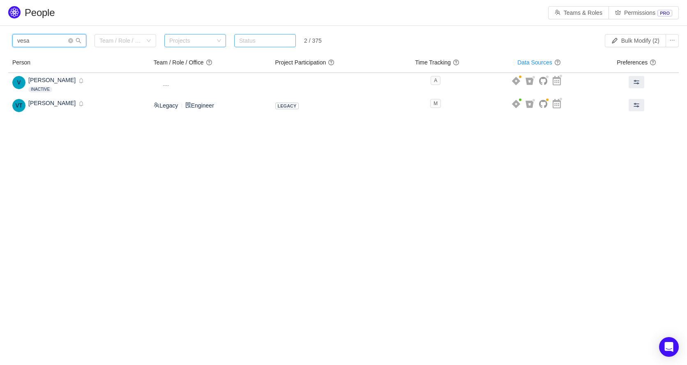
click at [55, 42] on input "vesa" at bounding box center [49, 40] width 74 height 13
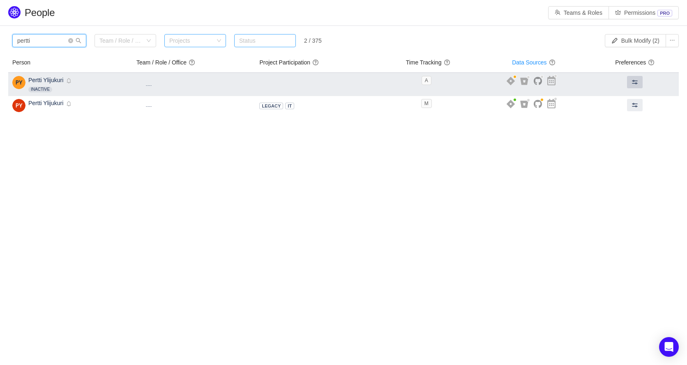
type input "pertti"
click at [636, 82] on span at bounding box center [635, 82] width 7 height 7
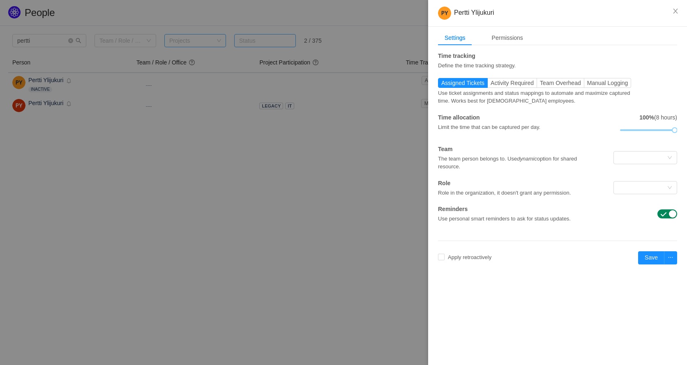
click at [666, 217] on span "button" at bounding box center [663, 214] width 7 height 7
click at [669, 257] on button "button" at bounding box center [670, 257] width 13 height 13
click at [651, 257] on button "Save" at bounding box center [651, 257] width 26 height 13
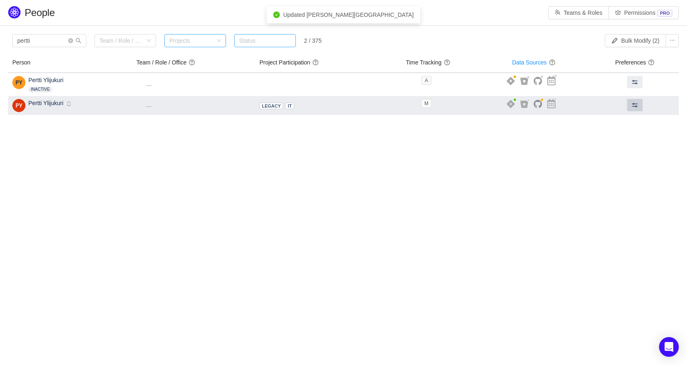
click at [635, 106] on span at bounding box center [635, 105] width 7 height 7
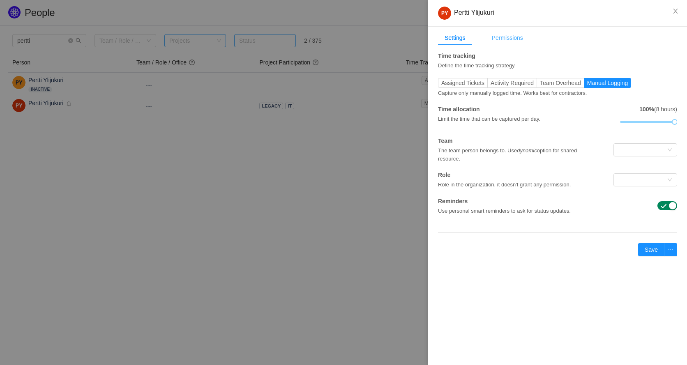
click at [514, 42] on div "Permissions" at bounding box center [507, 37] width 44 height 15
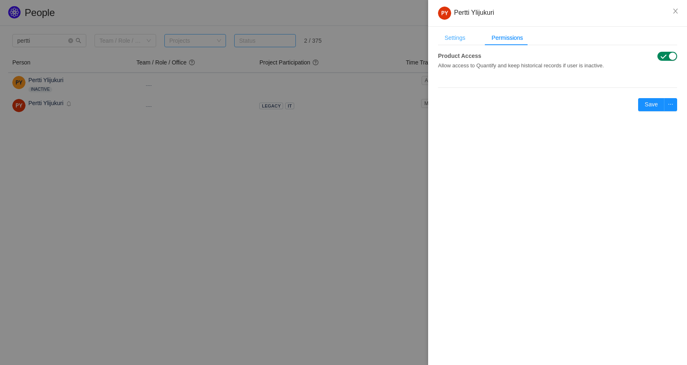
click at [459, 40] on div "Settings" at bounding box center [455, 37] width 34 height 15
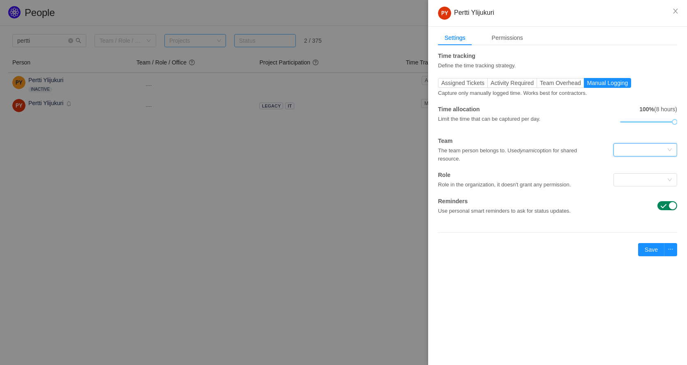
click at [629, 148] on div at bounding box center [642, 150] width 48 height 12
click at [635, 165] on li "Legacy" at bounding box center [645, 165] width 64 height 13
click at [636, 175] on div at bounding box center [642, 180] width 48 height 12
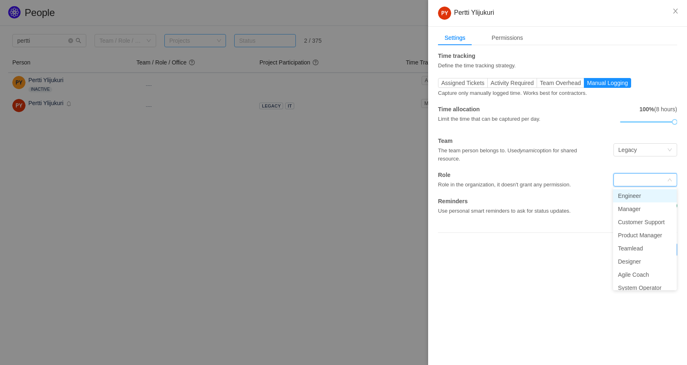
click at [634, 197] on li "Engineer" at bounding box center [645, 195] width 64 height 13
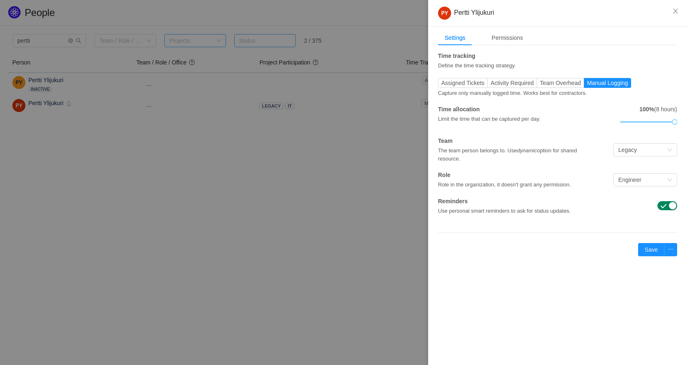
click at [579, 270] on div "Settings Permissions Time tracking Define the time tracking strategy. Assigned …" at bounding box center [557, 151] width 259 height 248
click at [652, 247] on button "Save" at bounding box center [651, 249] width 26 height 13
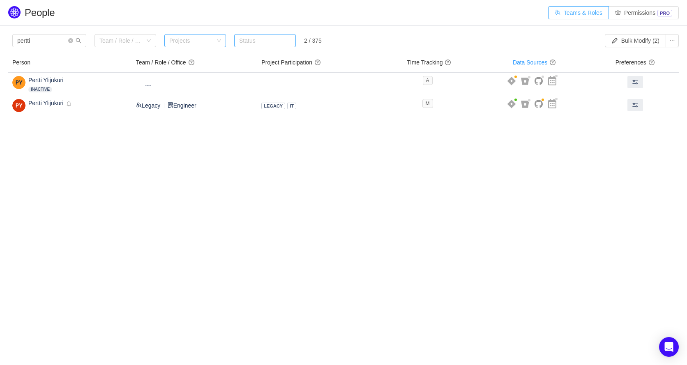
click at [591, 10] on button "Teams & Roles" at bounding box center [578, 12] width 61 height 13
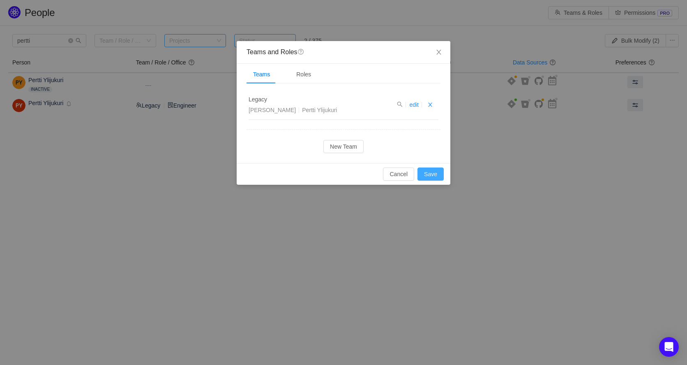
click at [430, 172] on button "Save" at bounding box center [430, 174] width 26 height 13
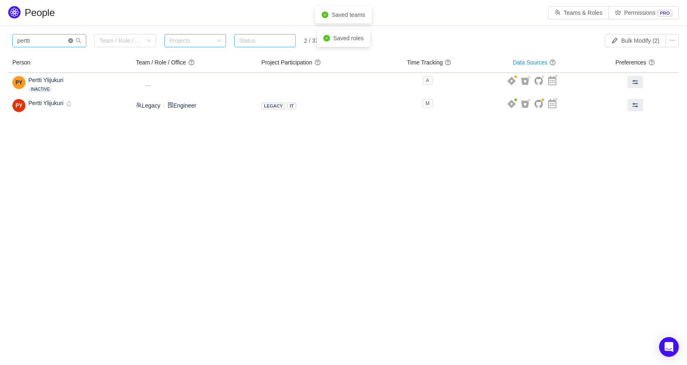
click at [70, 41] on icon "icon: close-circle" at bounding box center [70, 40] width 5 height 5
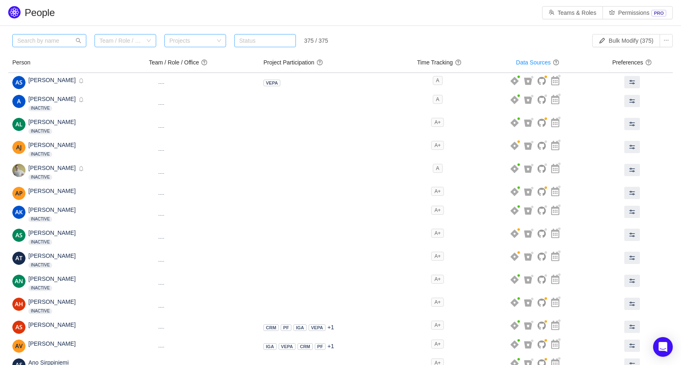
click at [146, 41] on div "Team / Role / Office" at bounding box center [126, 40] width 62 height 13
click at [117, 70] on li "Legacy" at bounding box center [126, 70] width 62 height 13
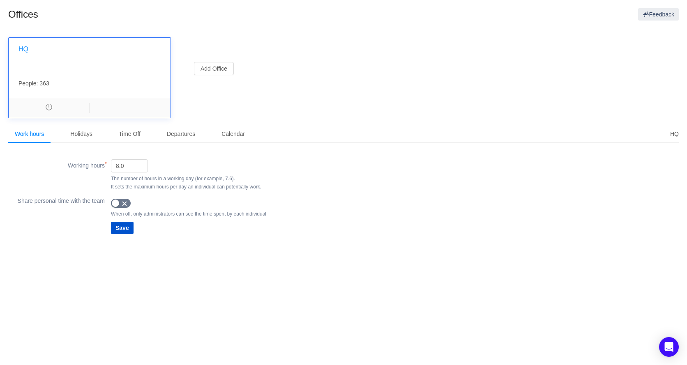
click at [454, 61] on div "HQ , People: 363 Add Office" at bounding box center [343, 81] width 677 height 88
click at [129, 166] on input "8.0" at bounding box center [129, 166] width 36 height 12
type input "7.5"
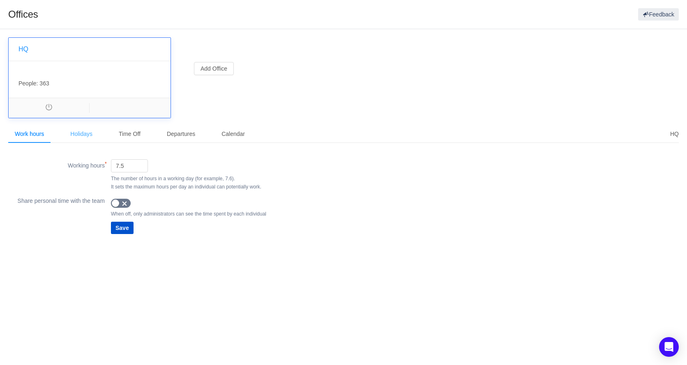
click at [83, 132] on div "Holidays" at bounding box center [81, 134] width 35 height 18
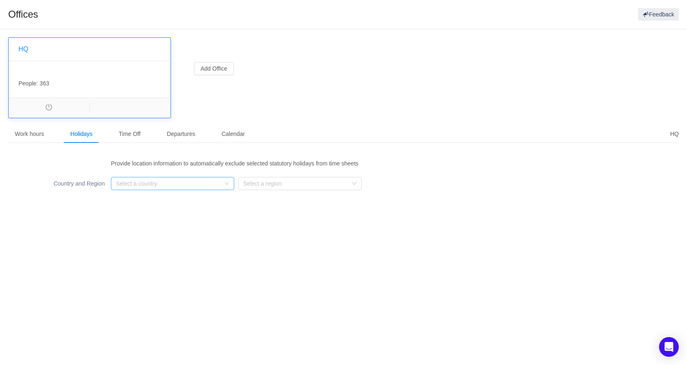
click at [207, 184] on div "Select a country" at bounding box center [168, 184] width 104 height 8
type input "finl"
click at [175, 203] on li "Finland" at bounding box center [172, 199] width 123 height 13
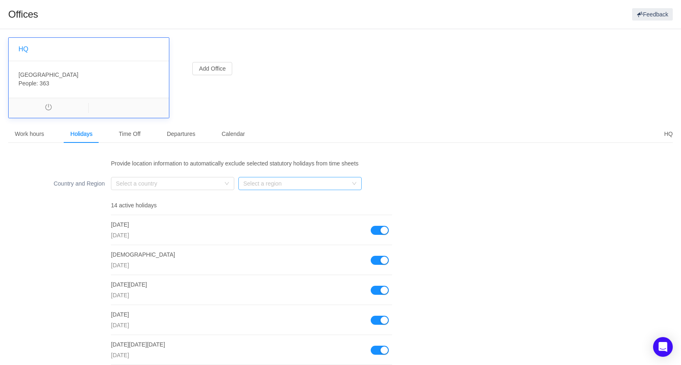
click at [289, 183] on div "Select a region" at bounding box center [295, 184] width 104 height 8
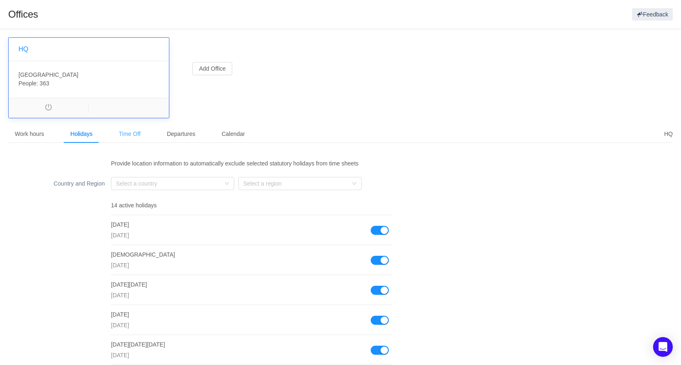
click at [138, 132] on div "Time Off" at bounding box center [129, 134] width 35 height 18
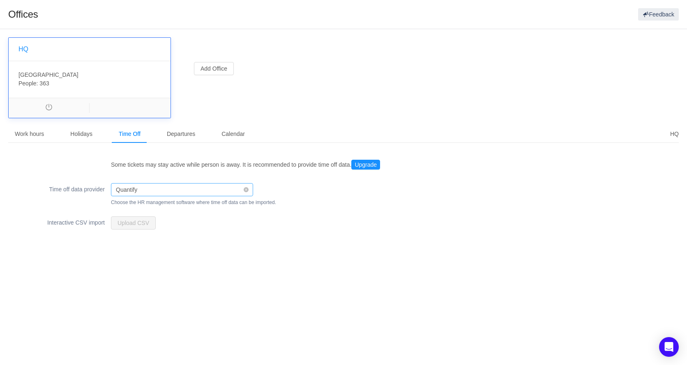
click at [221, 187] on div "Quantify" at bounding box center [179, 190] width 127 height 12
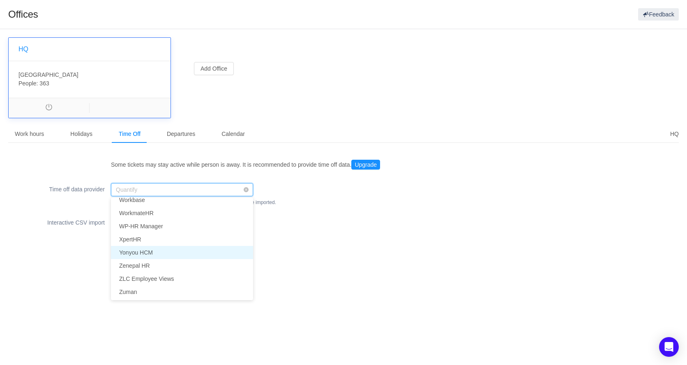
scroll to position [7417, 0]
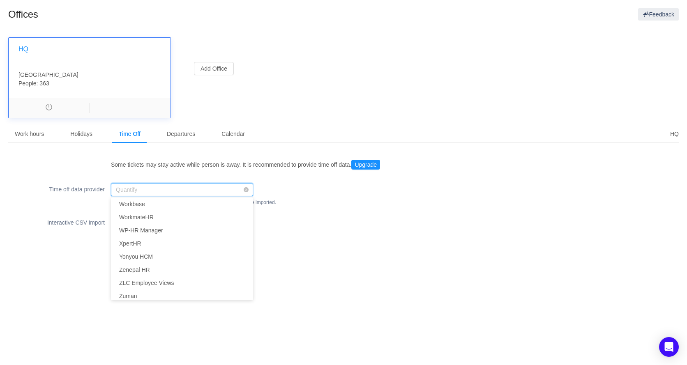
click at [152, 187] on input at bounding box center [179, 190] width 127 height 12
type input "kel"
click at [291, 192] on div "Settings" at bounding box center [324, 189] width 142 height 13
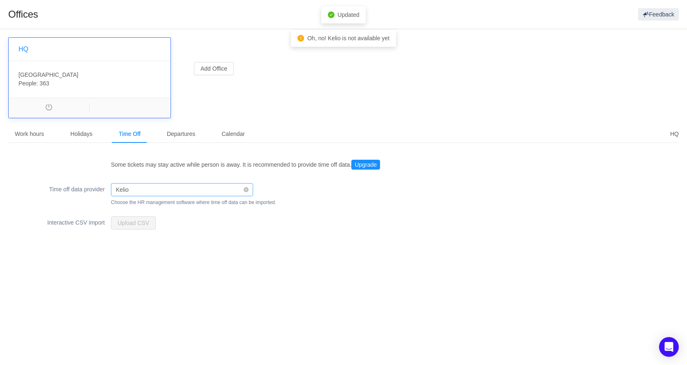
click at [187, 188] on div "Kelio" at bounding box center [179, 190] width 127 height 12
click at [249, 186] on div at bounding box center [246, 189] width 11 height 11
click at [245, 189] on icon at bounding box center [246, 189] width 5 height 5
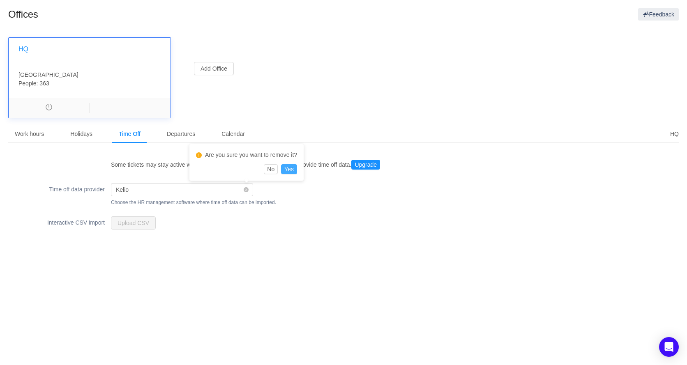
click at [294, 168] on button "Yes" at bounding box center [289, 169] width 16 height 10
click at [178, 135] on div "Departures" at bounding box center [180, 134] width 41 height 18
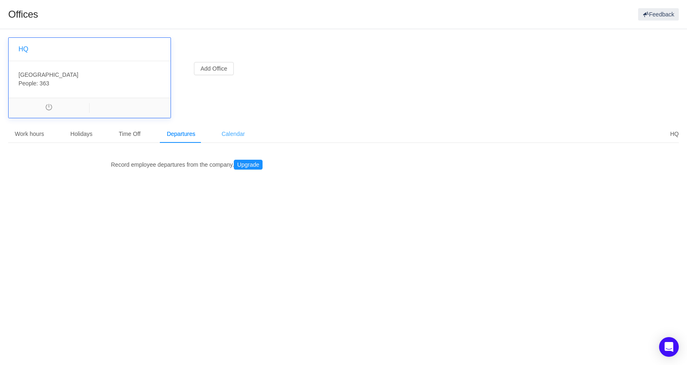
click at [232, 132] on div "Calendar" at bounding box center [233, 134] width 37 height 18
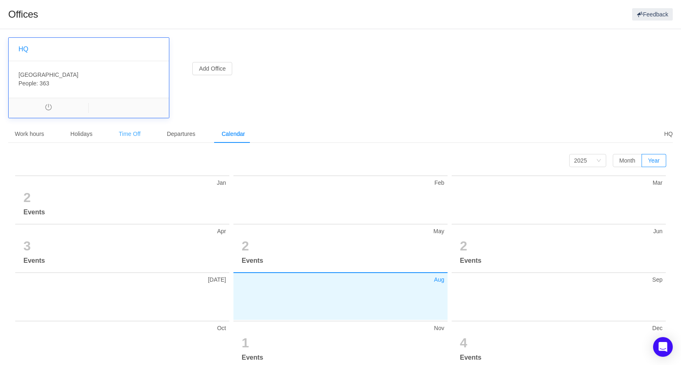
click at [131, 132] on div "Time Off" at bounding box center [129, 134] width 35 height 18
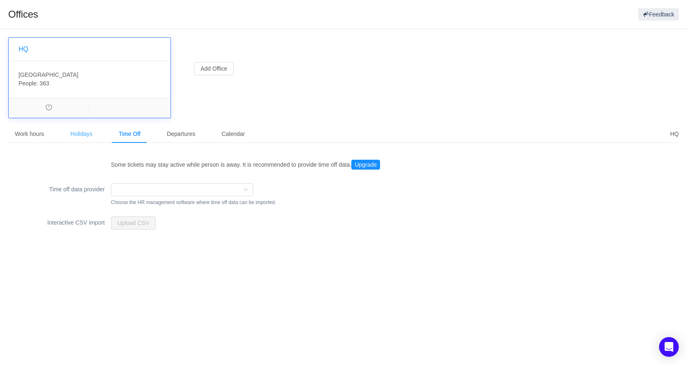
click at [78, 136] on div "Holidays" at bounding box center [81, 134] width 35 height 18
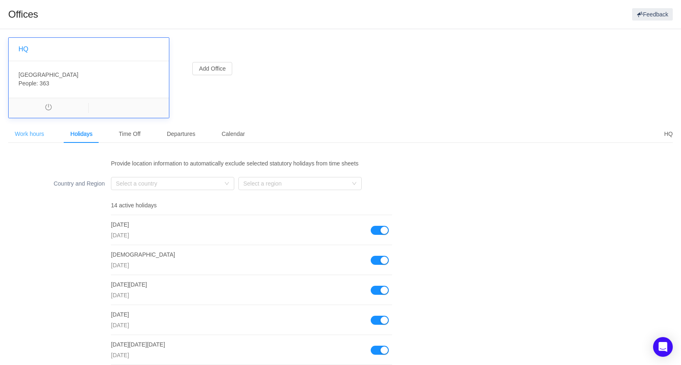
click at [16, 137] on div "Work hours" at bounding box center [29, 134] width 42 height 18
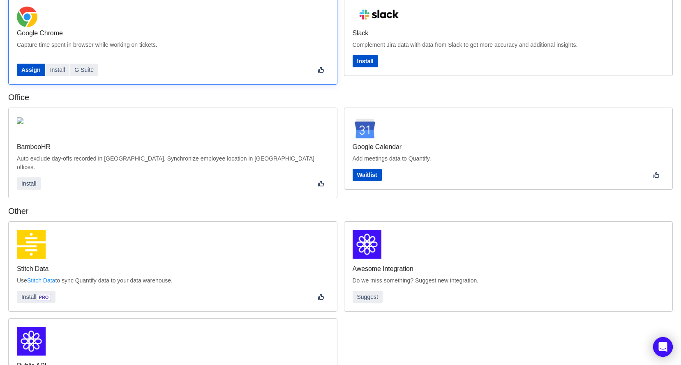
scroll to position [205, 0]
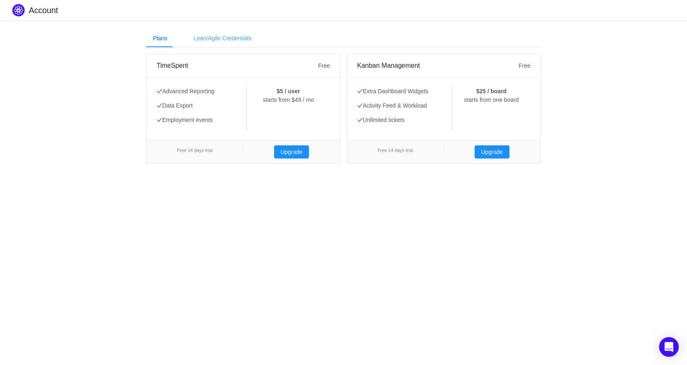
click at [231, 35] on div "Lean/Agile Credentials" at bounding box center [222, 38] width 71 height 18
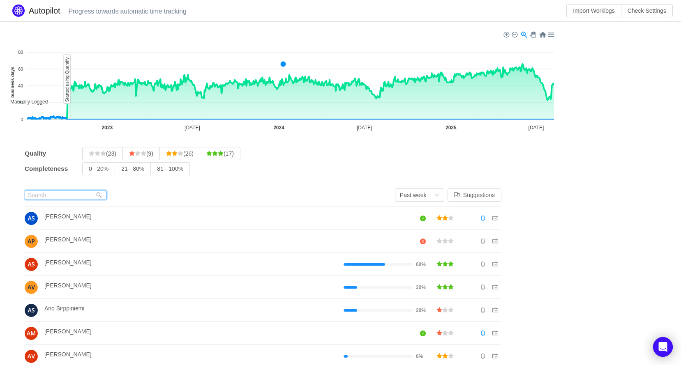
click at [40, 195] on input "text" at bounding box center [66, 195] width 82 height 10
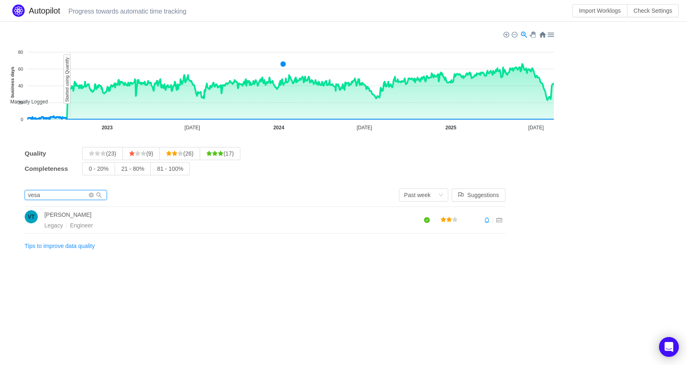
type input "vesa"
click at [54, 212] on span "Vesa Tanskanen" at bounding box center [67, 215] width 47 height 7
click at [31, 218] on img at bounding box center [31, 216] width 13 height 13
click at [173, 207] on li "Vesa Tanskanen Legacy Engineer" at bounding box center [265, 220] width 481 height 27
click at [183, 219] on div "Vesa Tanskanen Legacy Engineer" at bounding box center [234, 220] width 380 height 20
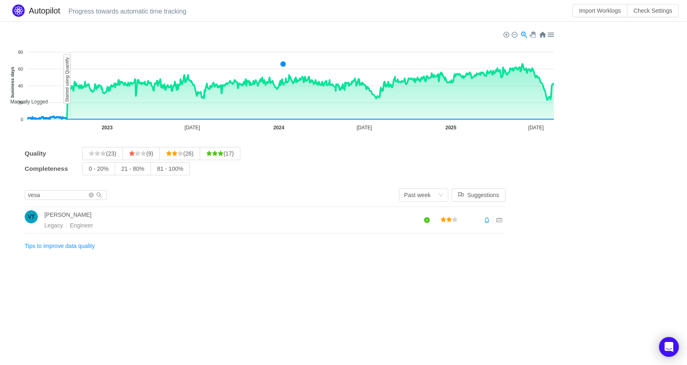
click at [550, 36] on div at bounding box center [550, 34] width 7 height 7
click at [569, 36] on section "Manually Logged Automatically Captured 80 80 60 60 40 40 20 20 0 0 business day…" at bounding box center [343, 143] width 687 height 242
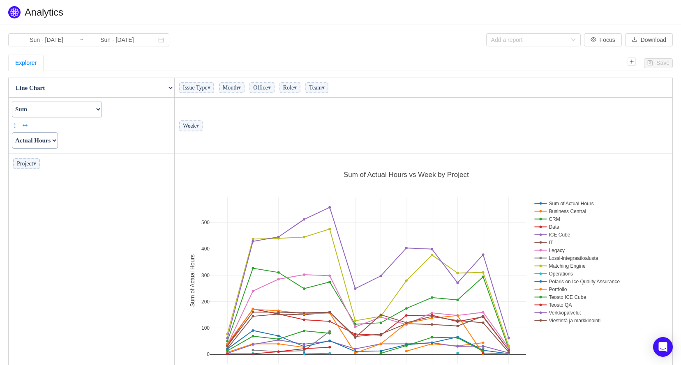
scroll to position [240, 493]
click at [325, 89] on span "▾" at bounding box center [323, 88] width 3 height 6
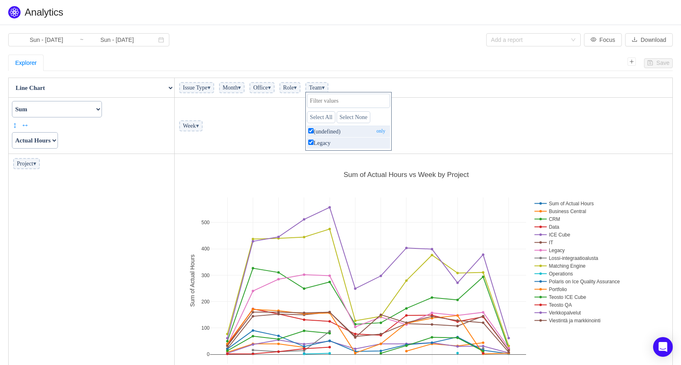
click at [364, 134] on p "(undefined) only" at bounding box center [348, 131] width 83 height 11
checkbox input "false"
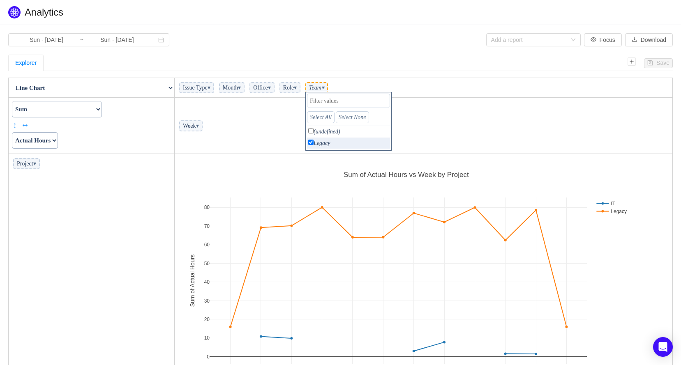
click at [390, 51] on section "Sun - [DATE] ~ Sun - [DATE] Add a report Focus Download Save Explorer Table Tab…" at bounding box center [340, 225] width 681 height 400
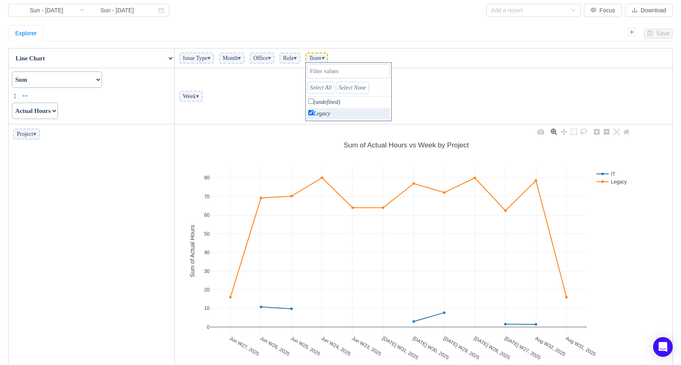
scroll to position [41, 0]
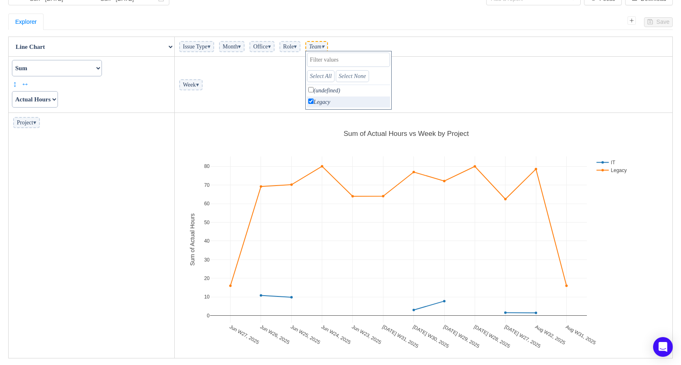
click at [461, 25] on div "Explorer" at bounding box center [317, 22] width 619 height 16
click at [55, 98] on select "Actual Hours Issue Key Issue Type Team Office Role Cycle Time Person Week Month" at bounding box center [35, 99] width 46 height 16
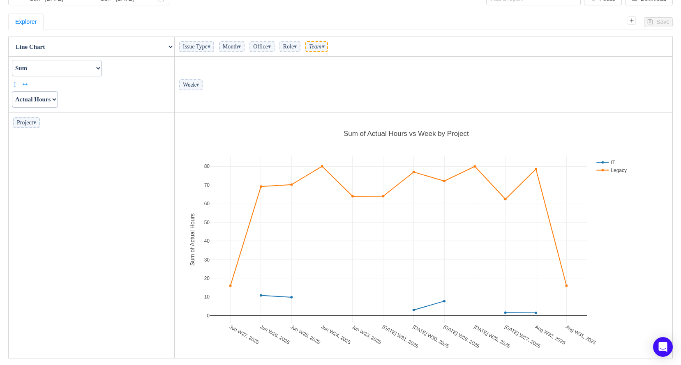
click at [96, 94] on td "Count Count Unique Values List Unique Values Sum Integer Sum Average Median Sam…" at bounding box center [92, 85] width 166 height 56
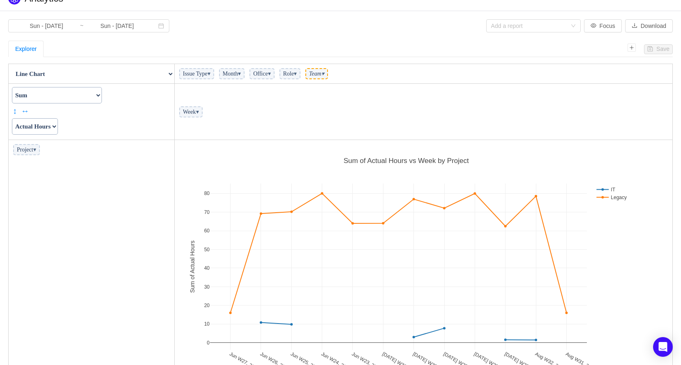
scroll to position [0, 0]
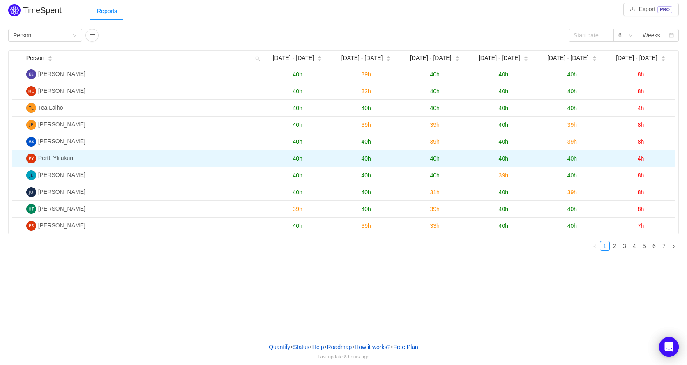
click at [78, 159] on td "Pertti Ylijukuri" at bounding box center [143, 158] width 240 height 17
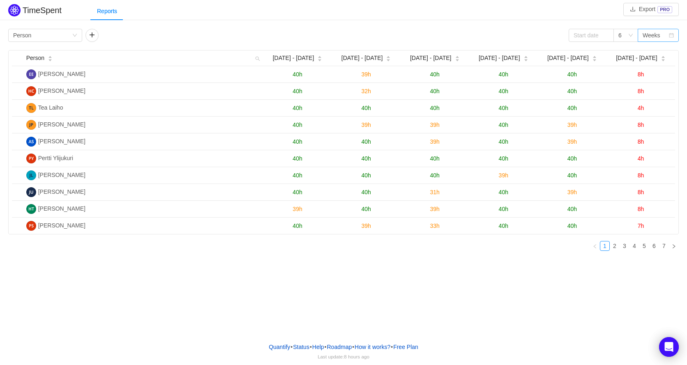
click at [644, 35] on div "Weeks" at bounding box center [652, 35] width 18 height 12
click at [655, 62] on li "Months" at bounding box center [658, 64] width 41 height 13
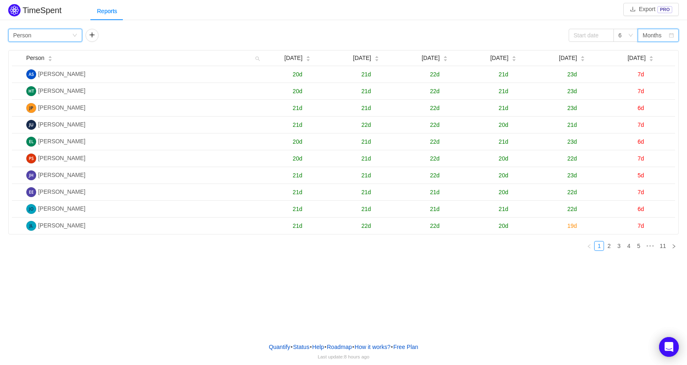
click at [69, 33] on div "Group by Person" at bounding box center [42, 35] width 59 height 12
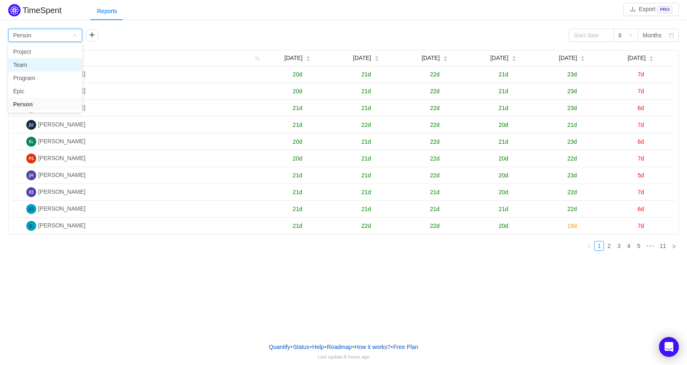
click at [23, 67] on li "Team" at bounding box center [45, 64] width 74 height 13
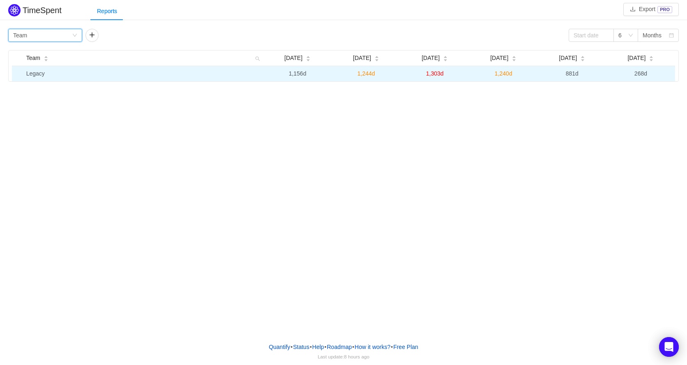
click at [366, 71] on span "1,244d" at bounding box center [366, 73] width 18 height 7
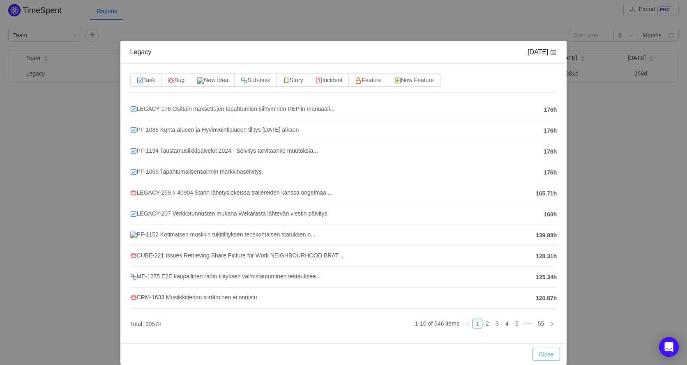
click at [548, 357] on button "Close" at bounding box center [547, 354] width 28 height 13
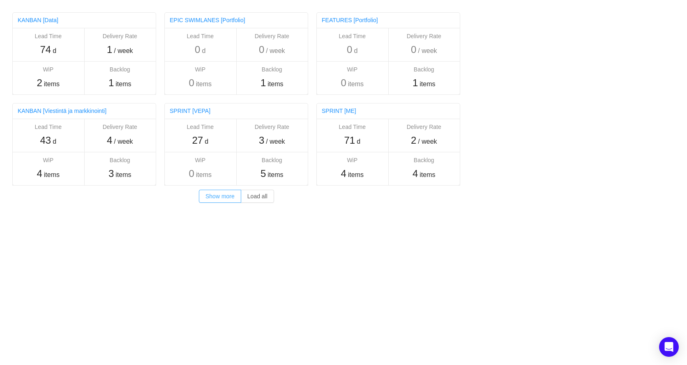
click at [220, 200] on button "Show more" at bounding box center [220, 196] width 42 height 13
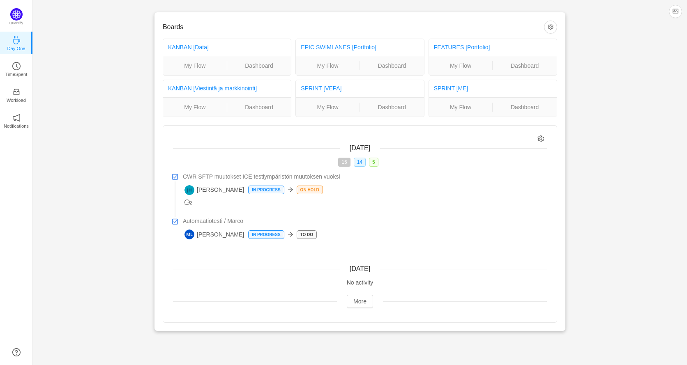
click at [346, 164] on span "15" at bounding box center [344, 162] width 12 height 9
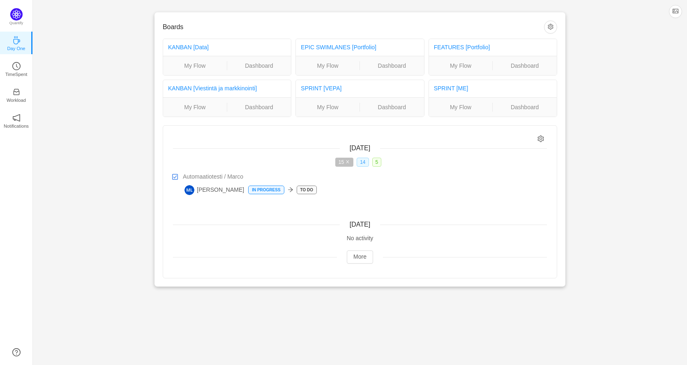
click at [362, 166] on span "14" at bounding box center [363, 162] width 12 height 9
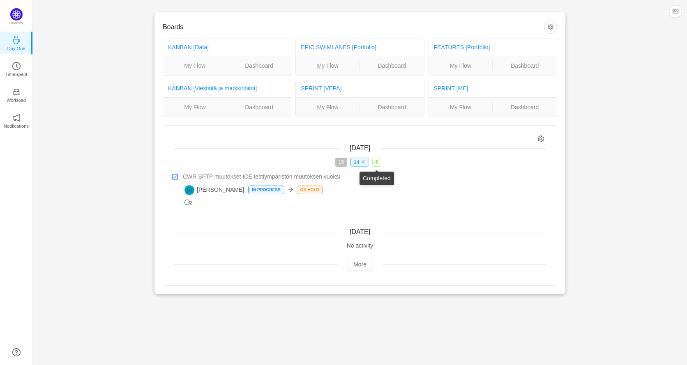
click at [375, 162] on span "5" at bounding box center [376, 162] width 9 height 9
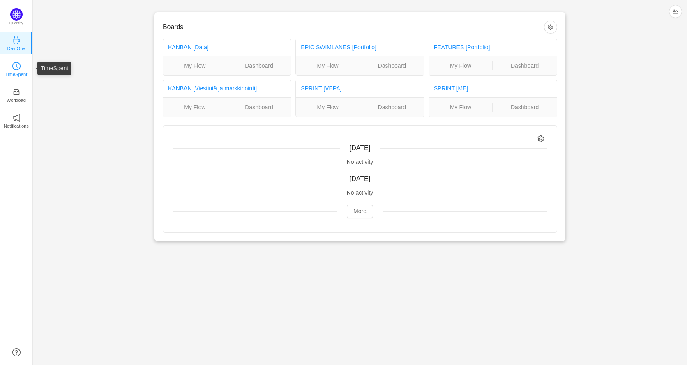
click at [11, 75] on p "TimeSpent" at bounding box center [16, 74] width 22 height 7
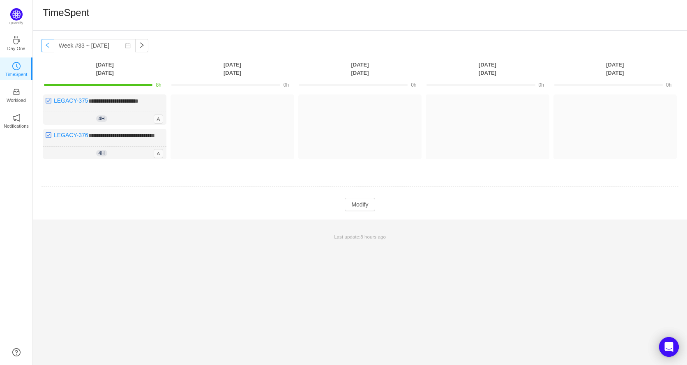
click at [50, 46] on button "button" at bounding box center [47, 45] width 13 height 13
type input "Week #32 ~ [DATE]"
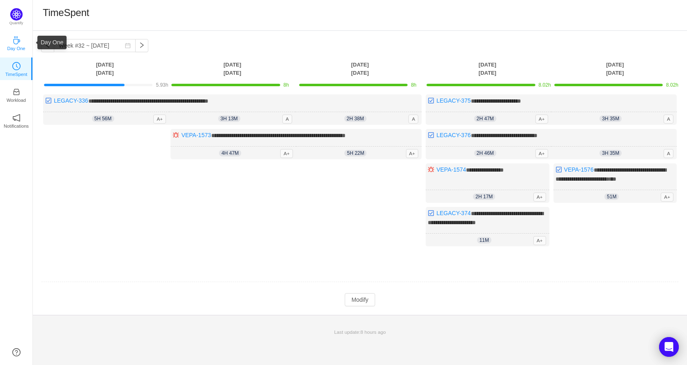
click at [14, 45] on p "Day One" at bounding box center [16, 48] width 18 height 7
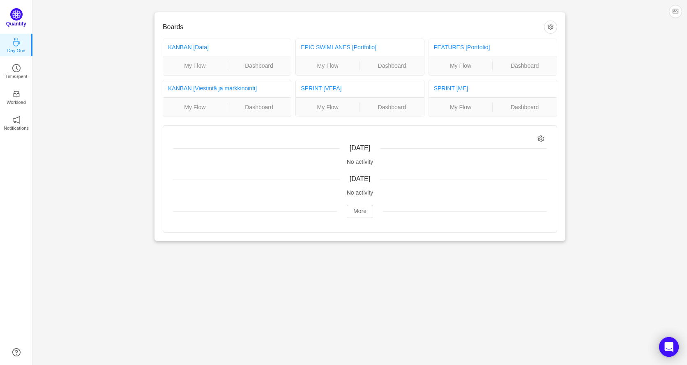
click at [19, 20] on img at bounding box center [16, 14] width 12 height 12
